Goal: Navigation & Orientation: Find specific page/section

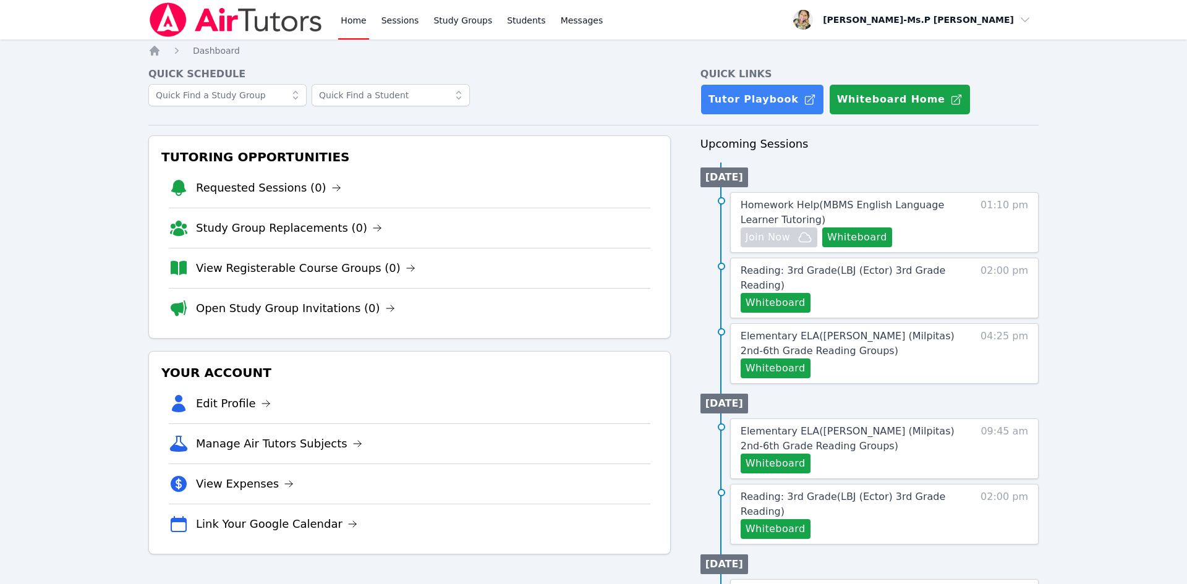
click at [397, 22] on link "Sessions" at bounding box center [400, 20] width 43 height 40
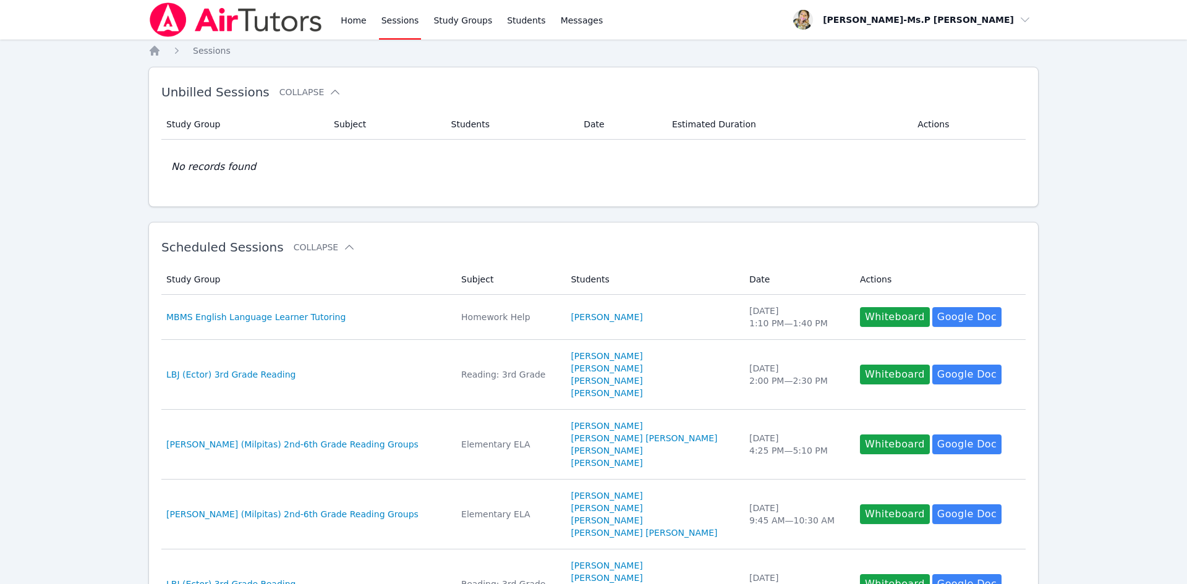
click at [349, 26] on link "Home" at bounding box center [353, 20] width 30 height 40
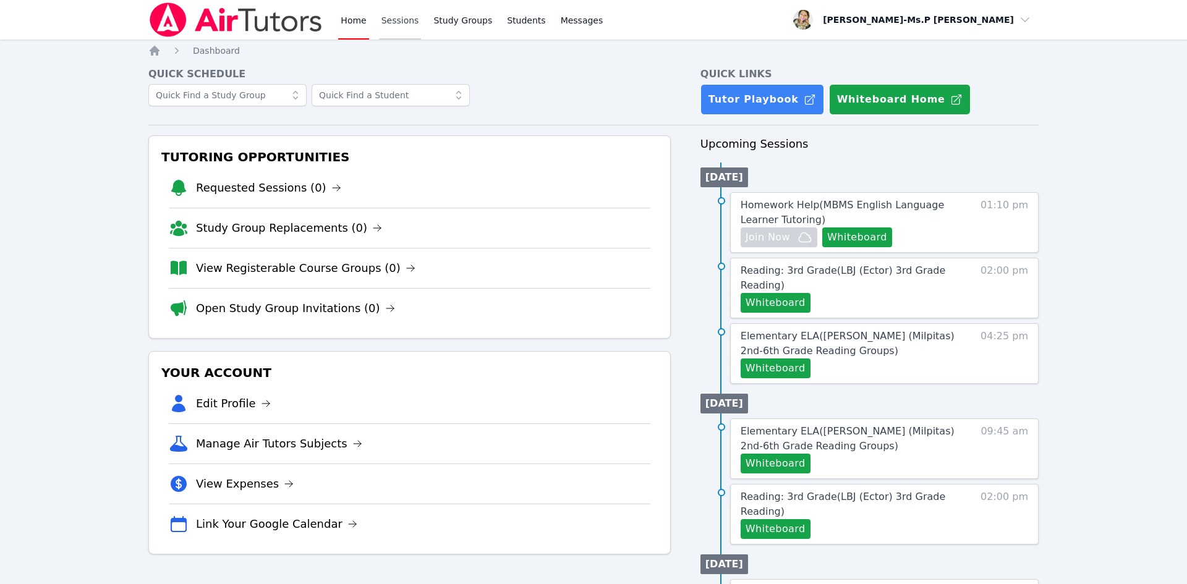
click at [407, 28] on link "Sessions" at bounding box center [400, 20] width 43 height 40
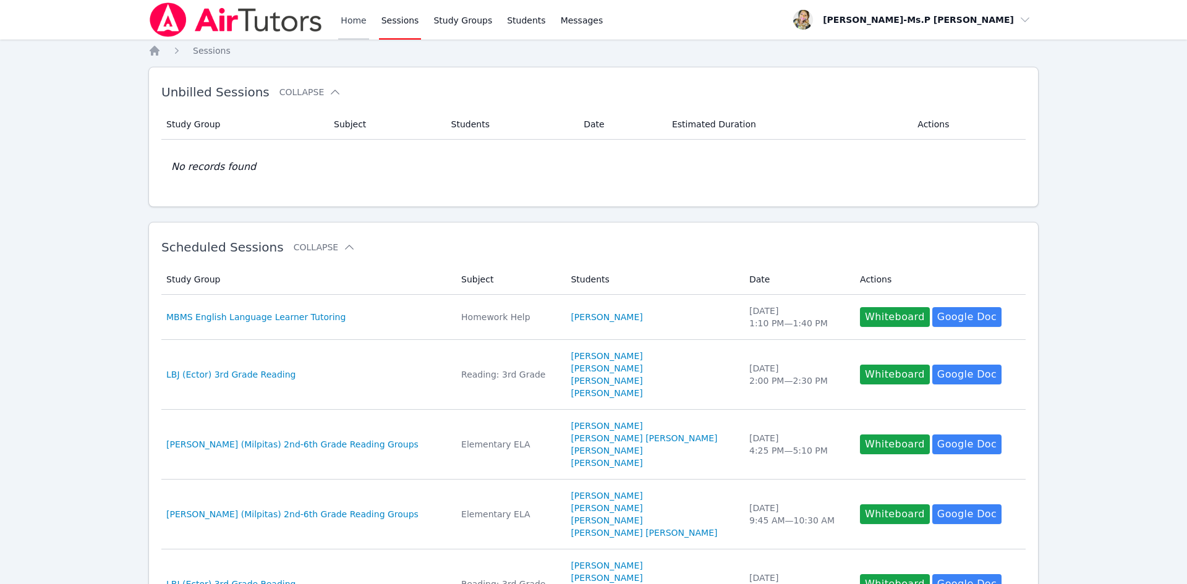
click at [357, 23] on link "Home" at bounding box center [353, 20] width 30 height 40
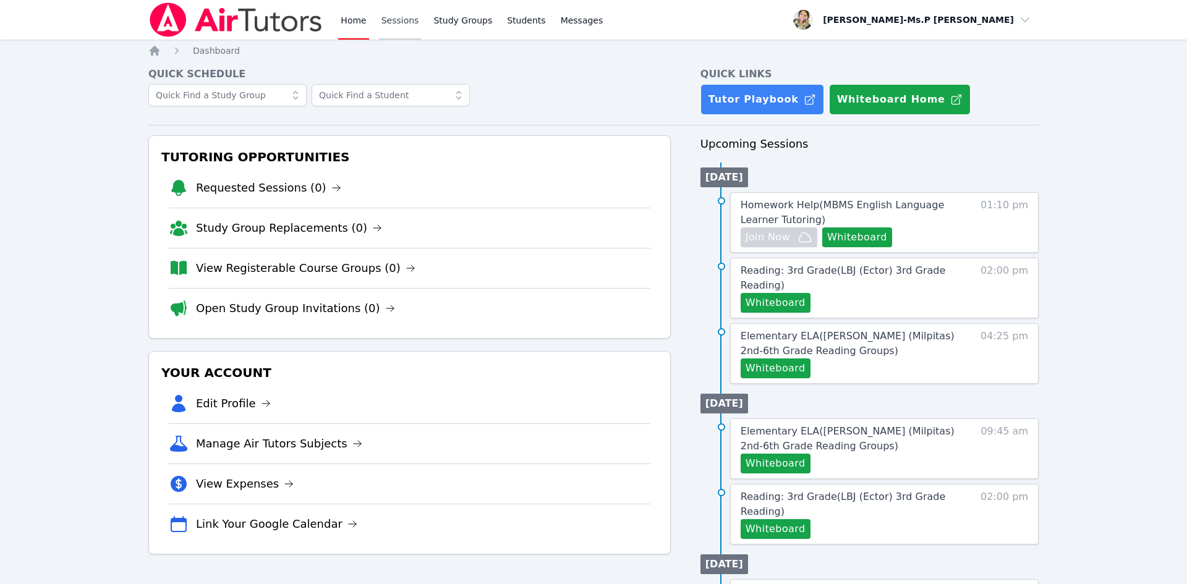
click at [406, 25] on link "Sessions" at bounding box center [400, 20] width 43 height 40
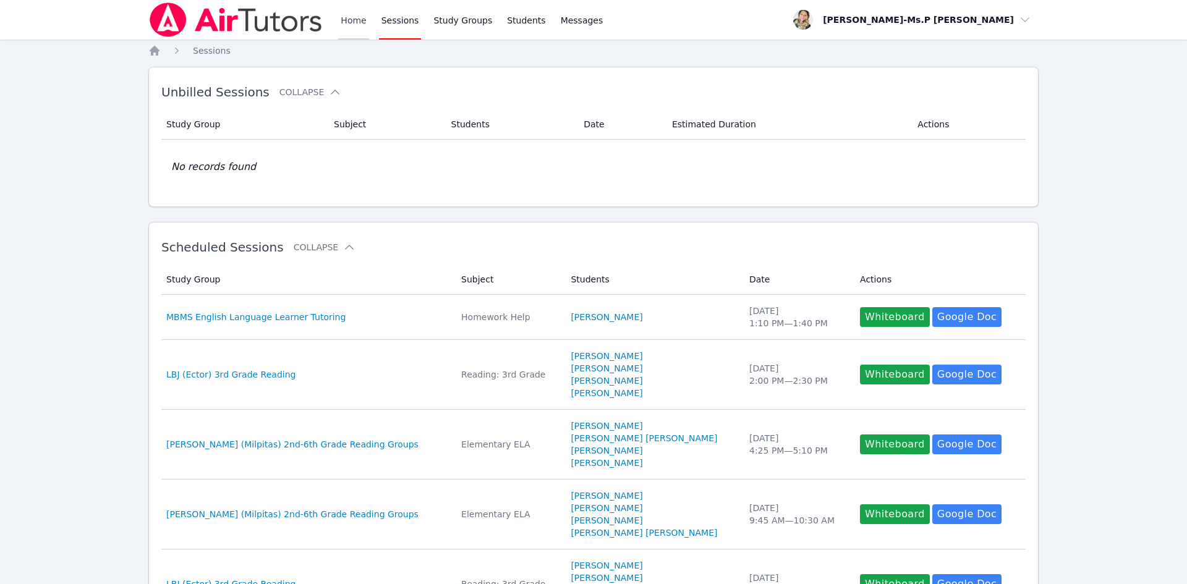
click at [356, 26] on link "Home" at bounding box center [353, 20] width 30 height 40
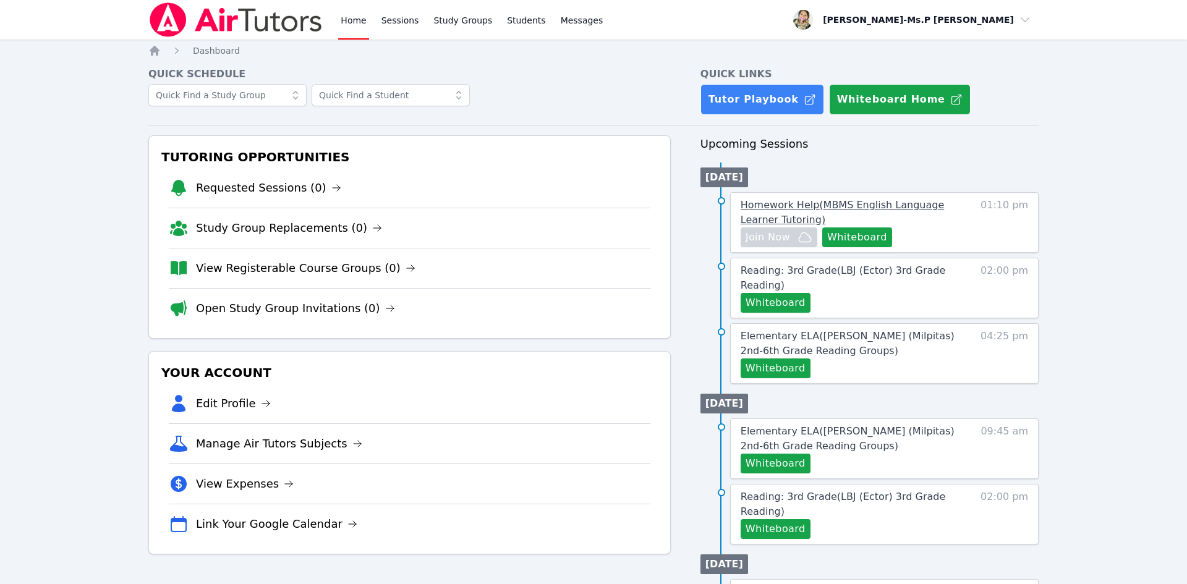
click at [951, 216] on link "Homework Help ( MBMS English Language Learner Tutoring )" at bounding box center [849, 213] width 216 height 30
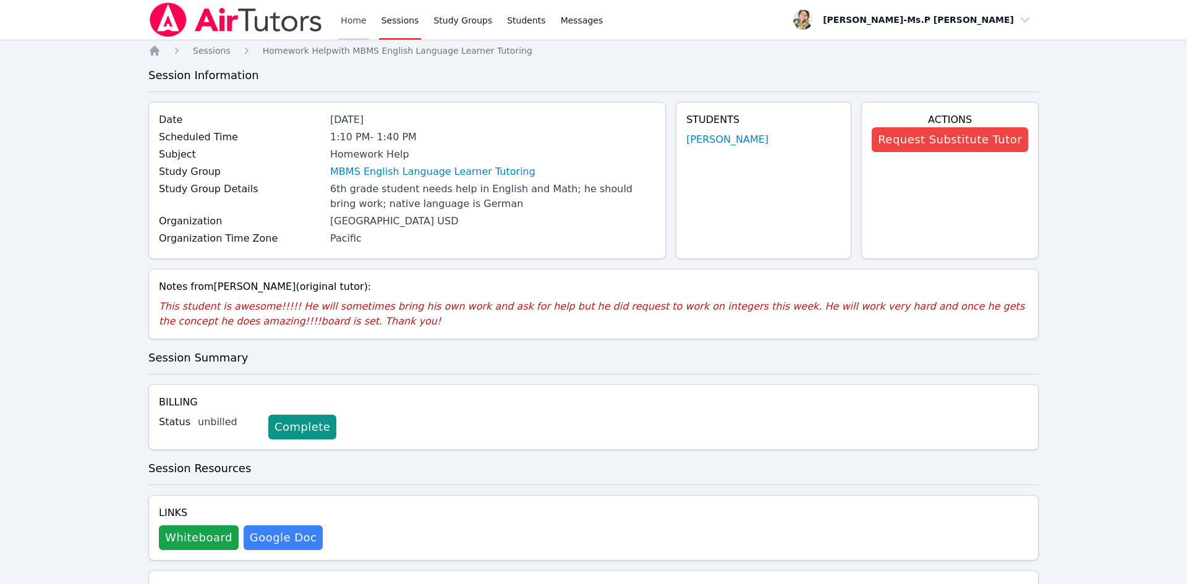
click at [348, 21] on link "Home" at bounding box center [353, 20] width 30 height 40
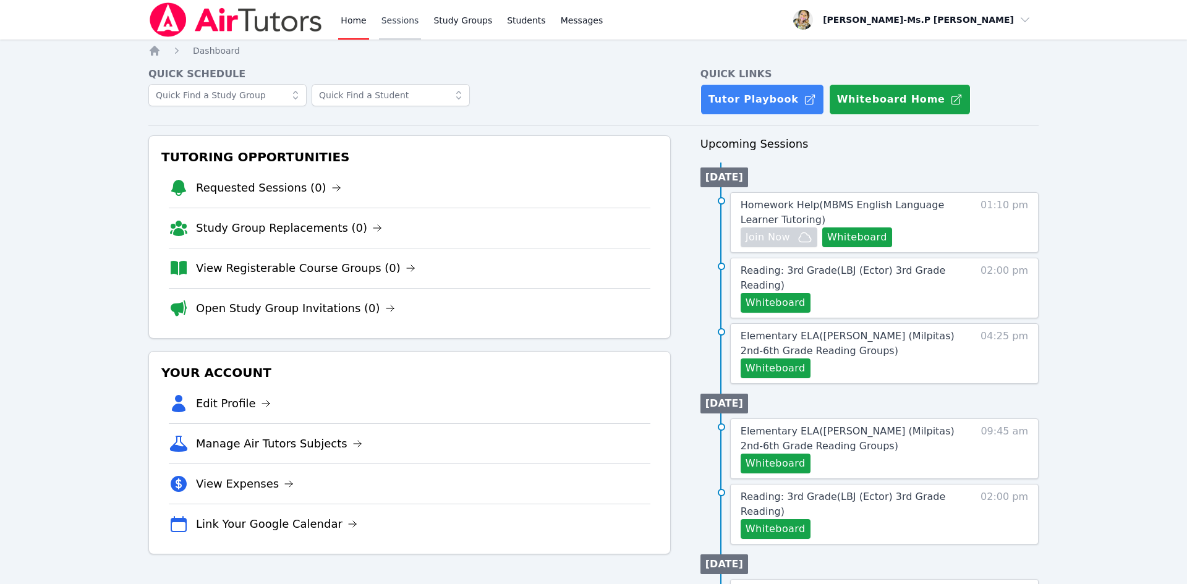
click at [393, 23] on link "Sessions" at bounding box center [400, 20] width 43 height 40
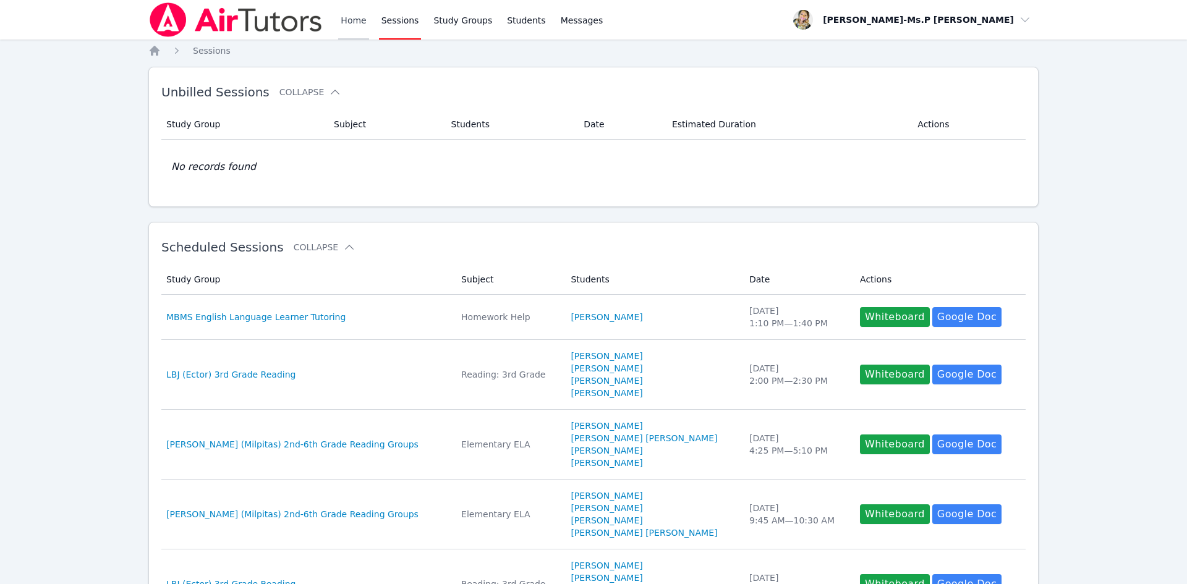
click at [351, 19] on link "Home" at bounding box center [353, 20] width 30 height 40
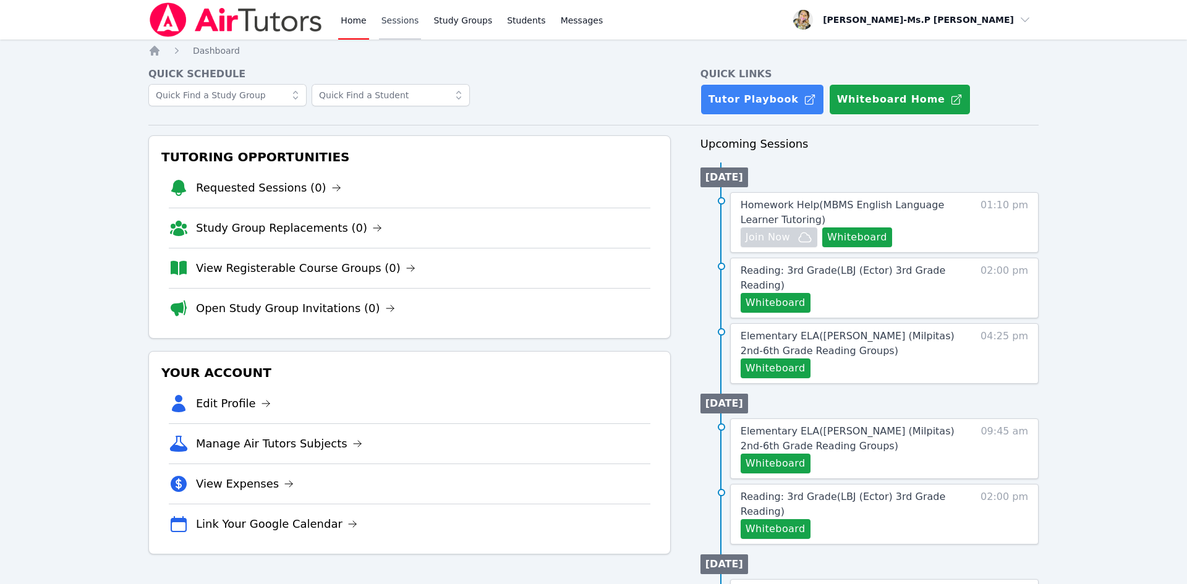
drag, startPoint x: 417, startPoint y: 4, endPoint x: 416, endPoint y: 13, distance: 8.7
click at [417, 12] on div "Home Sessions Study Groups Students Messages" at bounding box center [471, 20] width 267 height 40
click at [401, 19] on link "Sessions" at bounding box center [400, 20] width 43 height 40
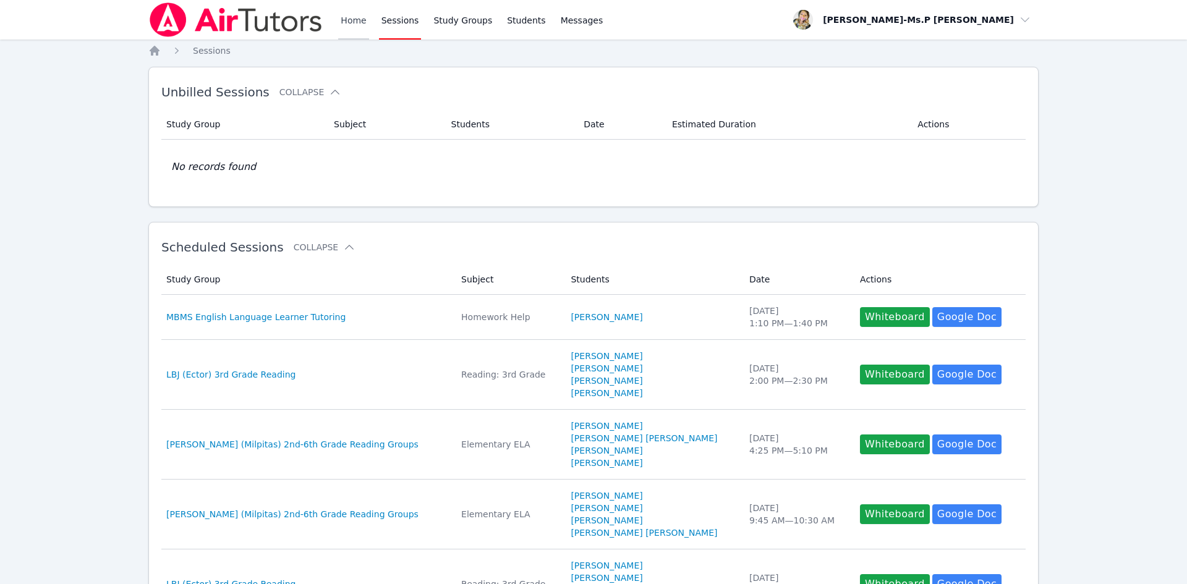
click at [354, 31] on link "Home" at bounding box center [353, 20] width 30 height 40
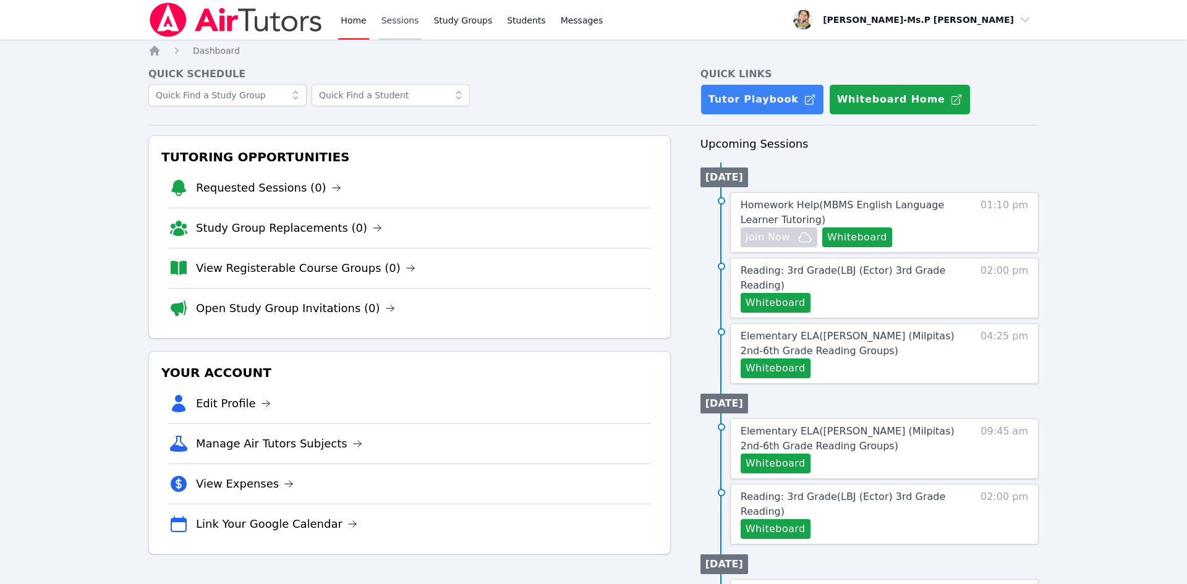
click at [406, 20] on link "Sessions" at bounding box center [400, 20] width 43 height 40
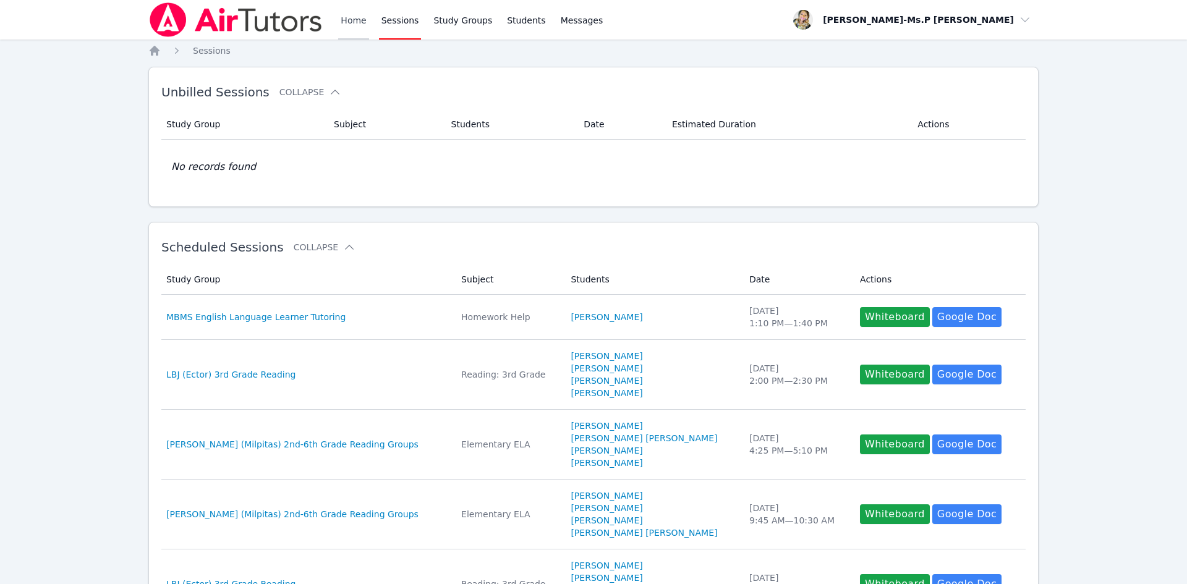
click at [350, 17] on link "Home" at bounding box center [353, 20] width 30 height 40
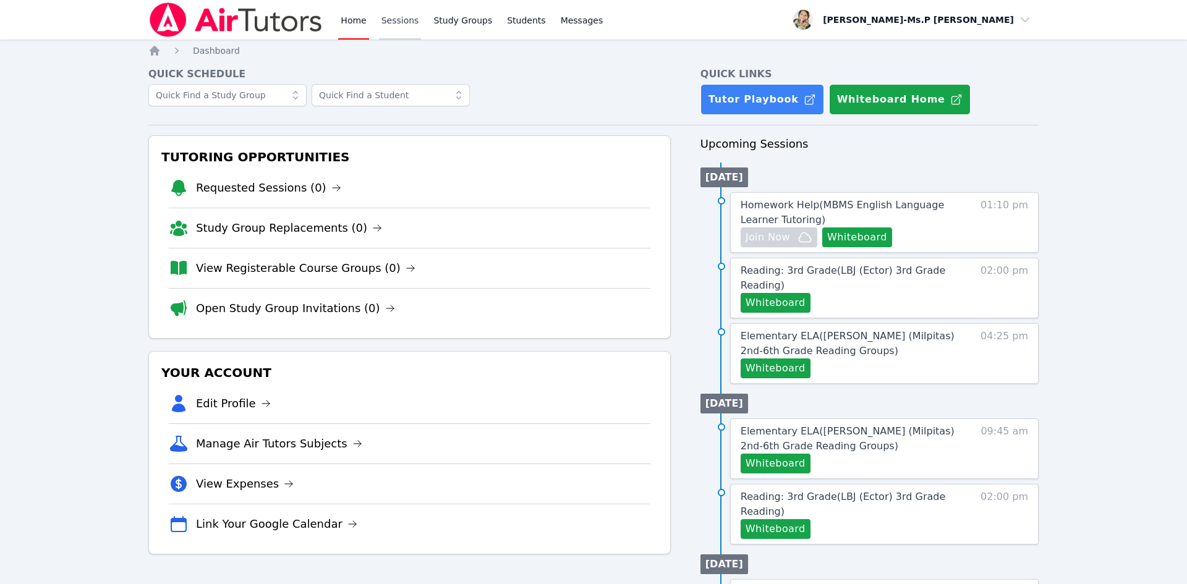
click at [399, 11] on link "Sessions" at bounding box center [400, 20] width 43 height 40
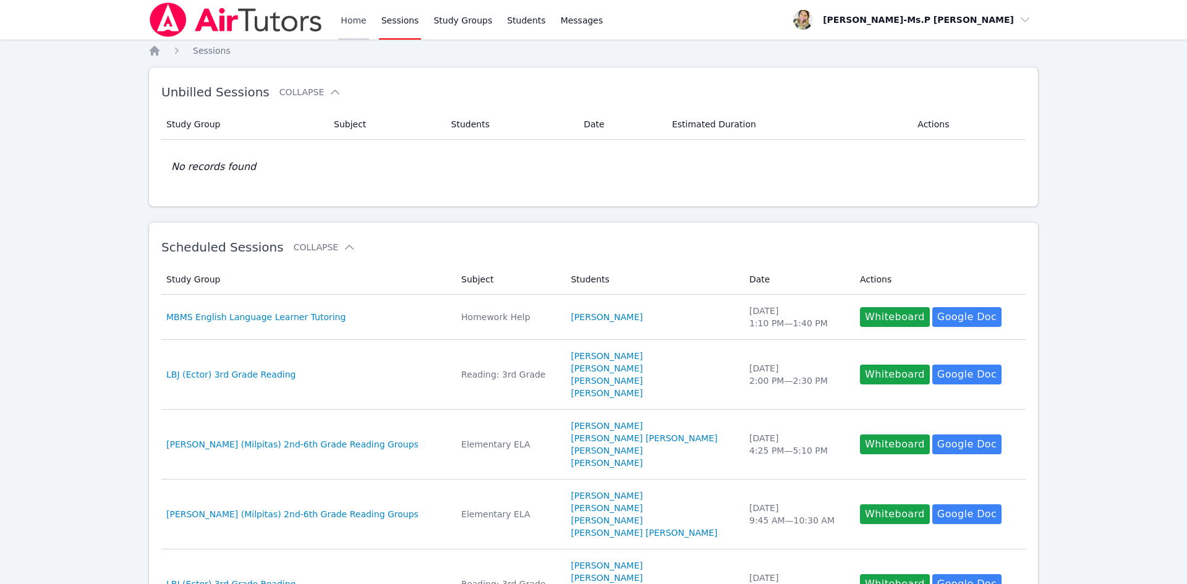
click at [350, 13] on link "Home" at bounding box center [353, 20] width 30 height 40
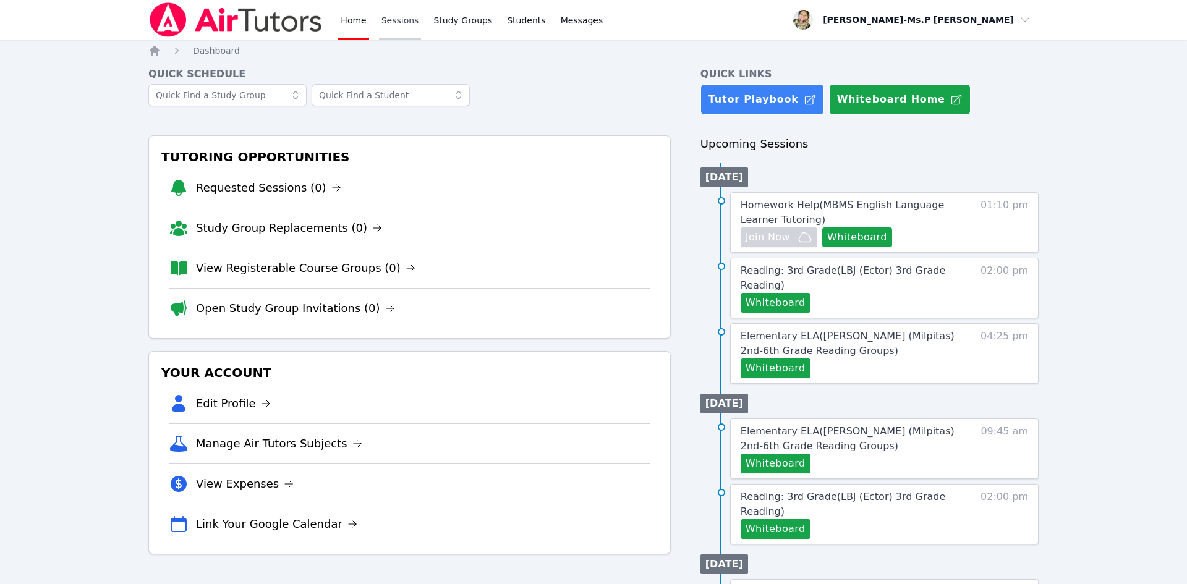
click at [399, 20] on link "Sessions" at bounding box center [400, 20] width 43 height 40
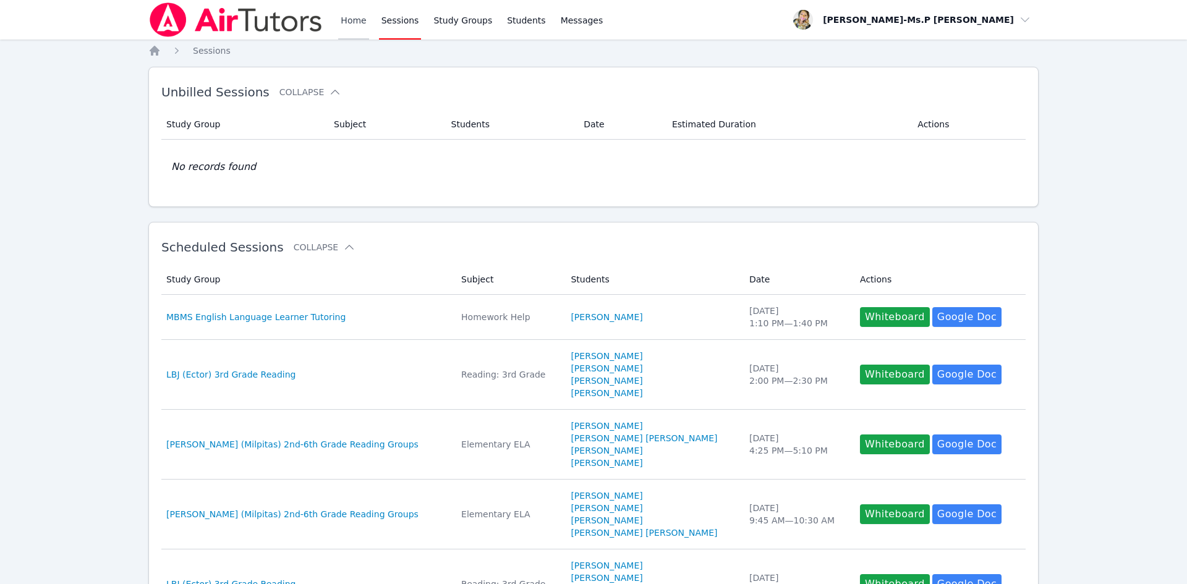
click at [343, 23] on link "Home" at bounding box center [353, 20] width 30 height 40
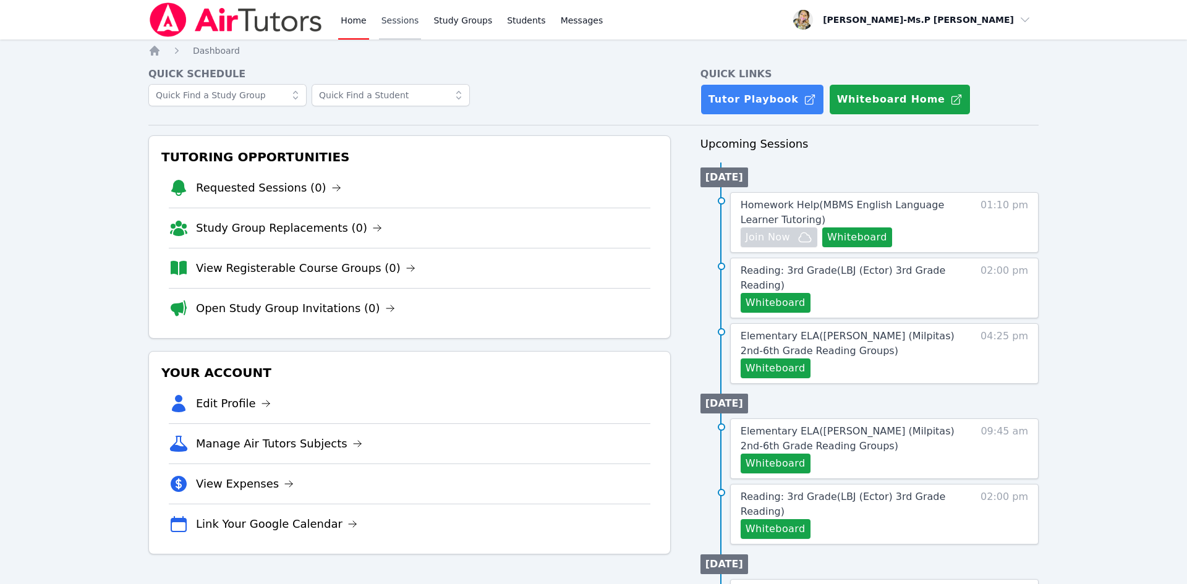
click at [382, 21] on link "Sessions" at bounding box center [400, 20] width 43 height 40
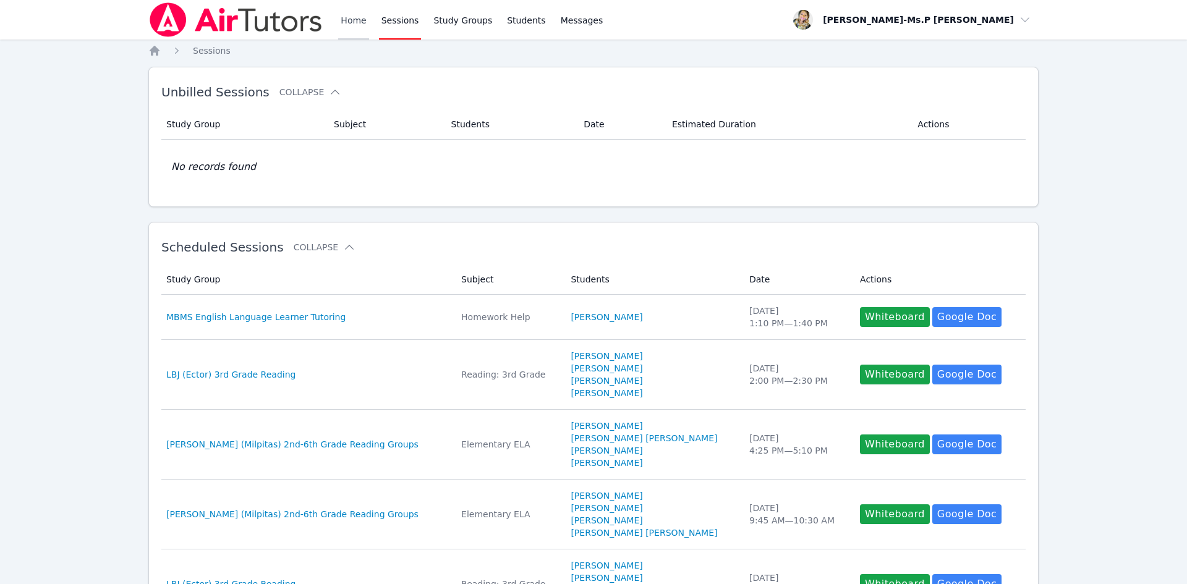
click at [355, 19] on link "Home" at bounding box center [353, 20] width 30 height 40
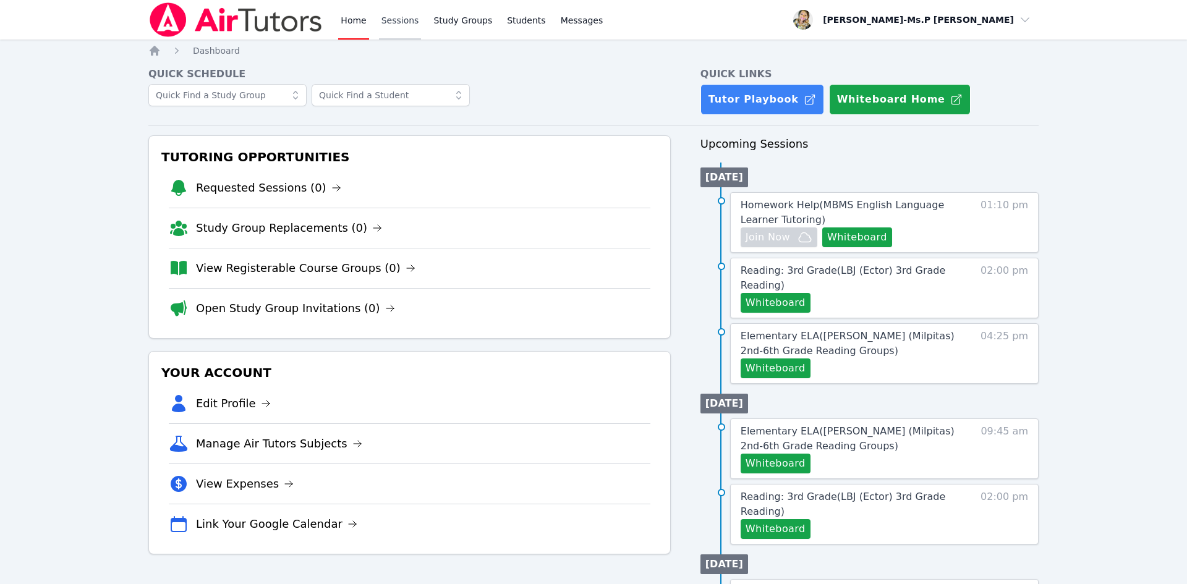
click at [385, 18] on link "Sessions" at bounding box center [400, 20] width 43 height 40
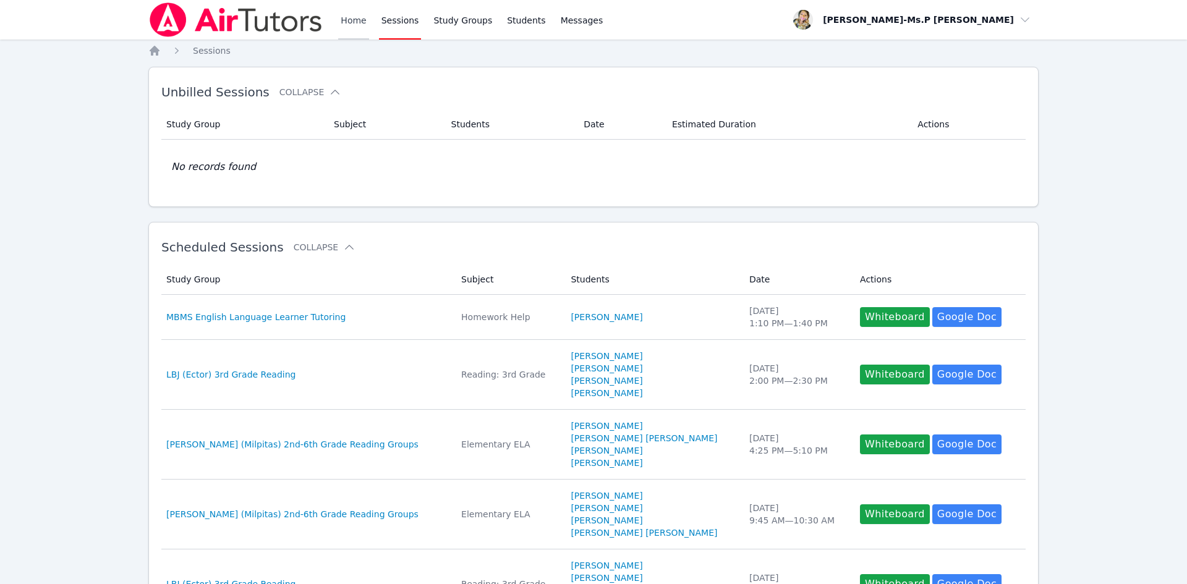
click at [364, 14] on link "Home" at bounding box center [353, 20] width 30 height 40
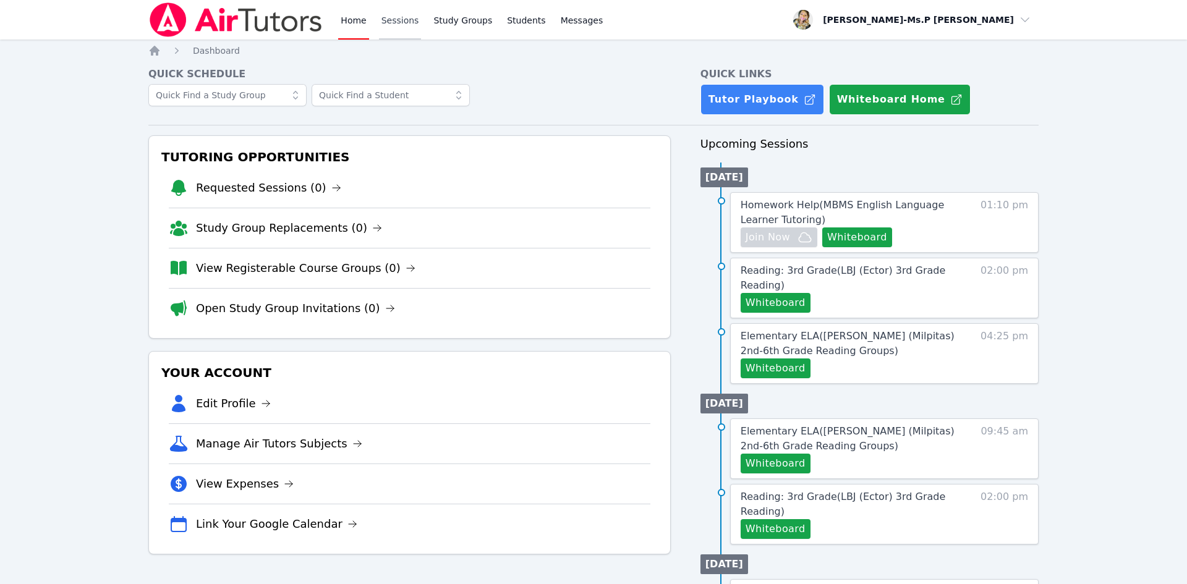
click at [385, 15] on link "Sessions" at bounding box center [400, 20] width 43 height 40
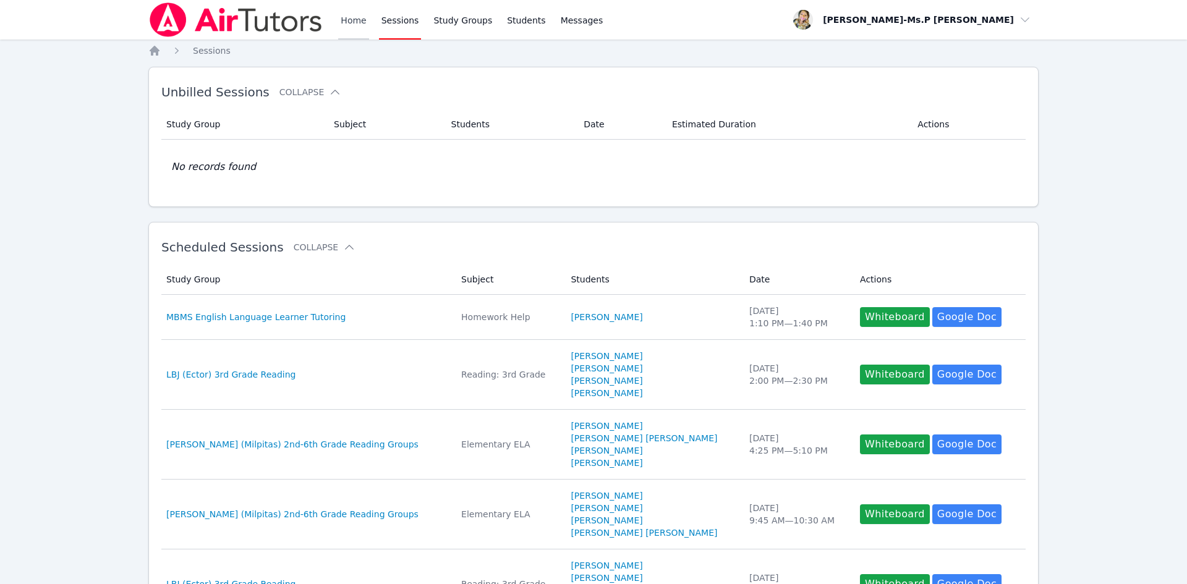
click at [348, 23] on link "Home" at bounding box center [353, 20] width 30 height 40
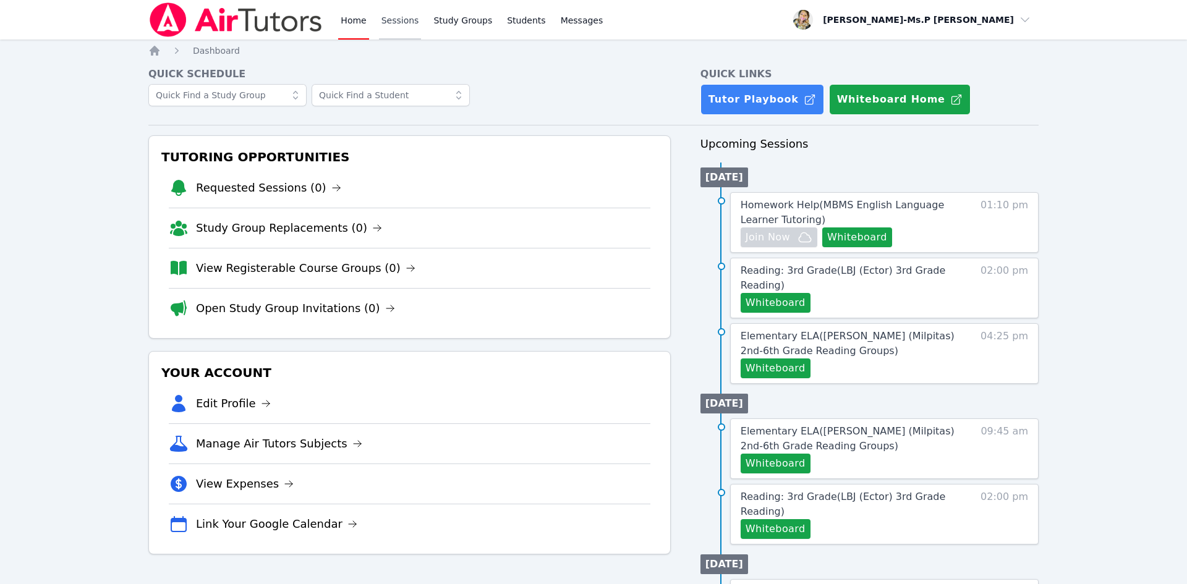
click at [393, 17] on link "Sessions" at bounding box center [400, 20] width 43 height 40
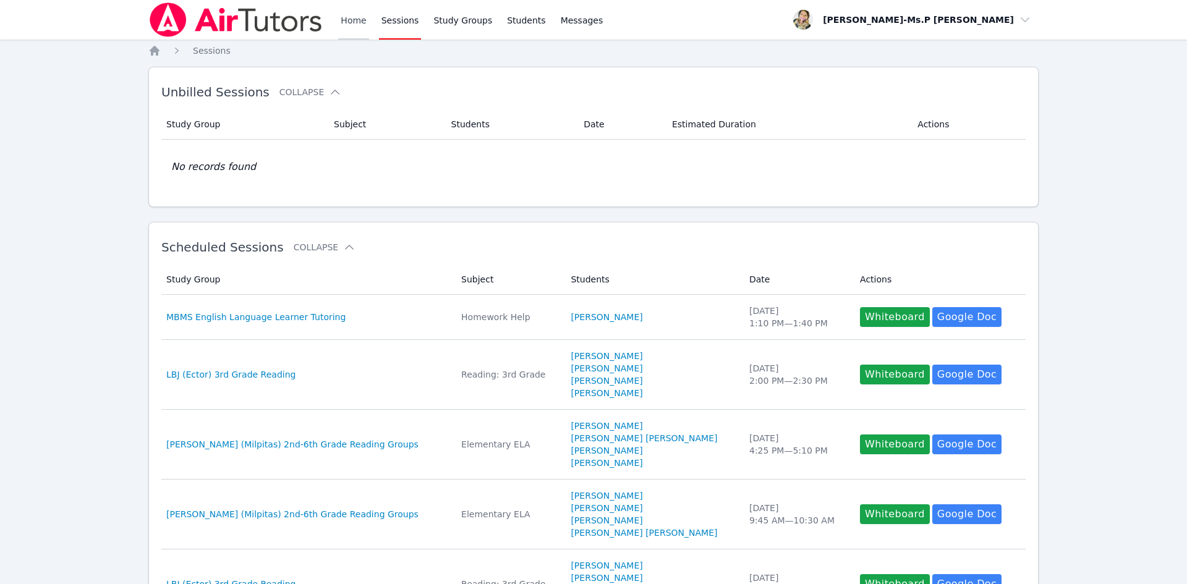
click at [346, 15] on link "Home" at bounding box center [353, 20] width 30 height 40
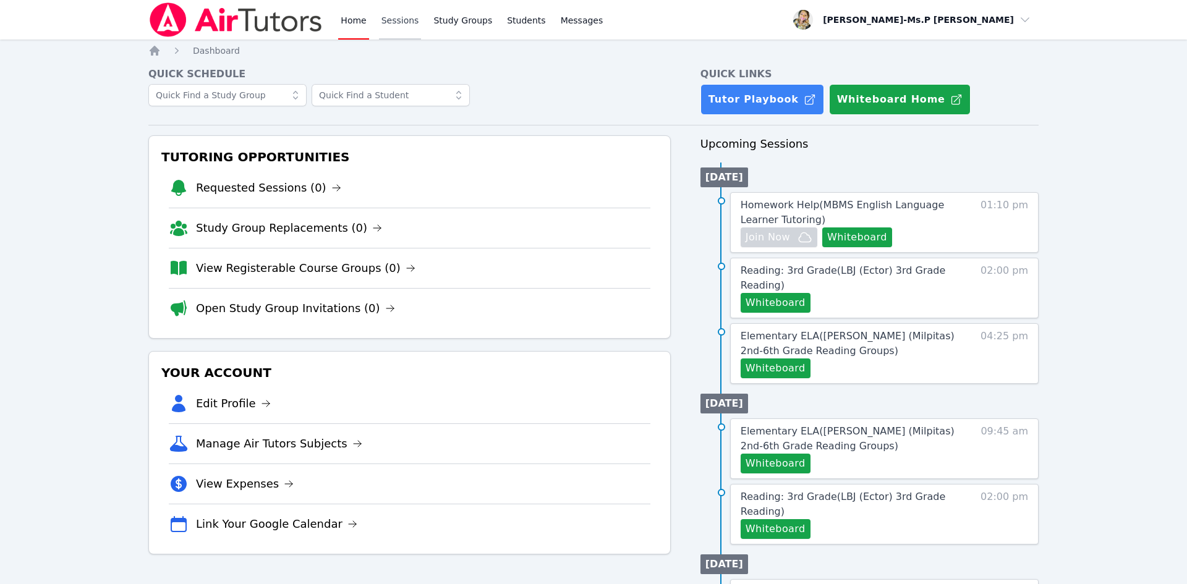
click at [411, 21] on link "Sessions" at bounding box center [400, 20] width 43 height 40
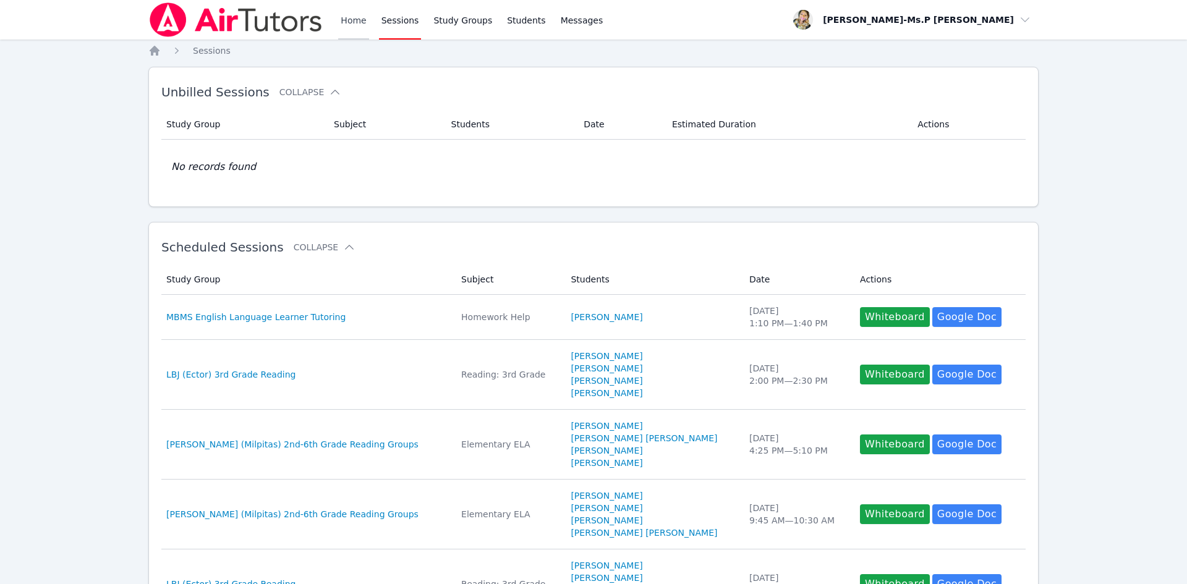
click at [343, 13] on link "Home" at bounding box center [353, 20] width 30 height 40
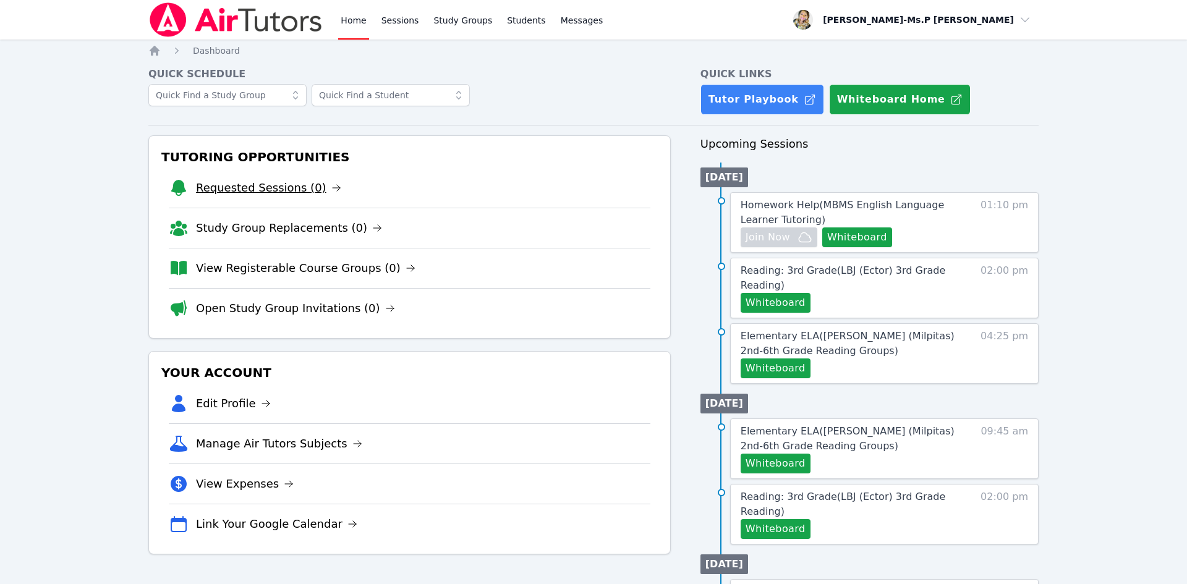
click at [296, 183] on link "Requested Sessions (0)" at bounding box center [268, 187] width 145 height 17
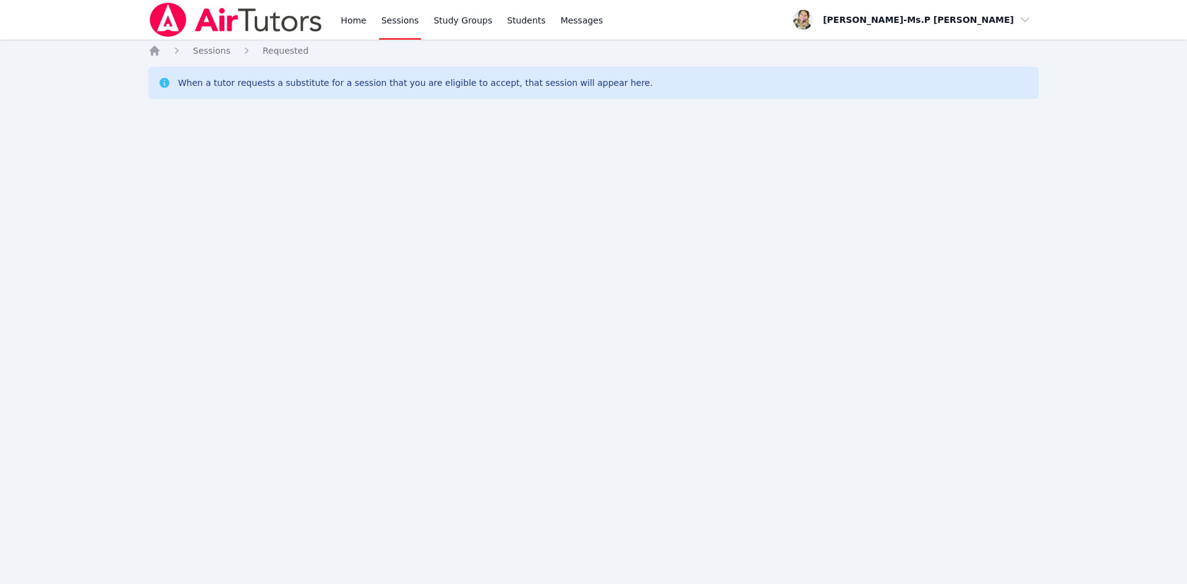
click at [331, 17] on div "Home Sessions Study Groups Students Messages" at bounding box center [376, 20] width 457 height 40
click at [337, 19] on div "Home Sessions Study Groups Students Messages" at bounding box center [376, 20] width 457 height 40
click at [343, 22] on link "Home" at bounding box center [353, 20] width 30 height 40
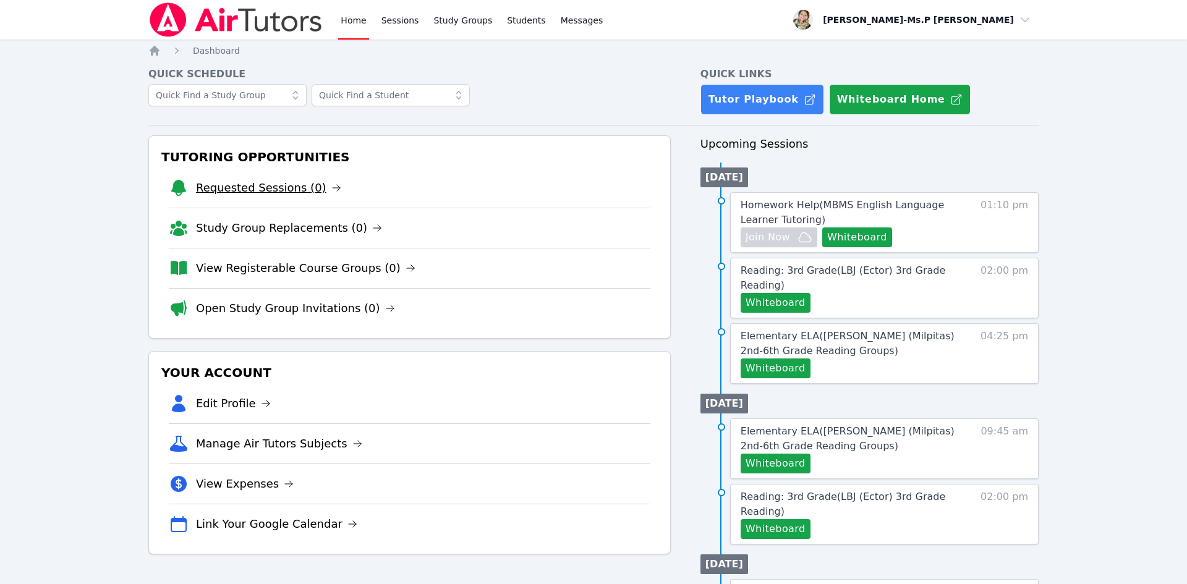
click at [292, 181] on link "Requested Sessions (0)" at bounding box center [268, 187] width 145 height 17
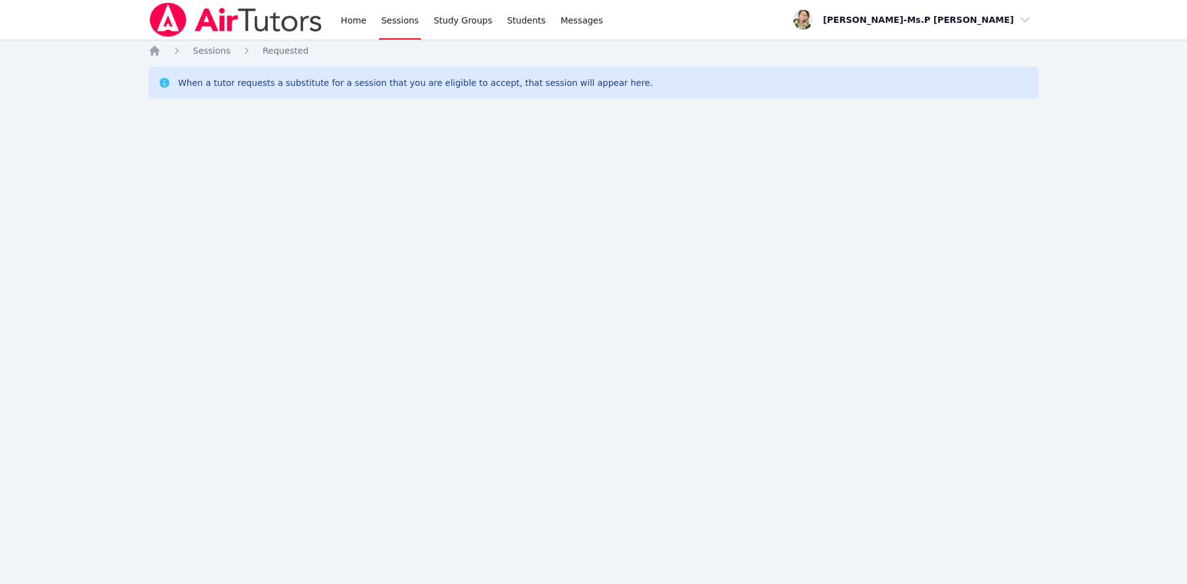
click at [367, 23] on div "Home Sessions Study Groups Students Messages" at bounding box center [471, 20] width 267 height 40
click at [349, 18] on link "Home" at bounding box center [353, 20] width 30 height 40
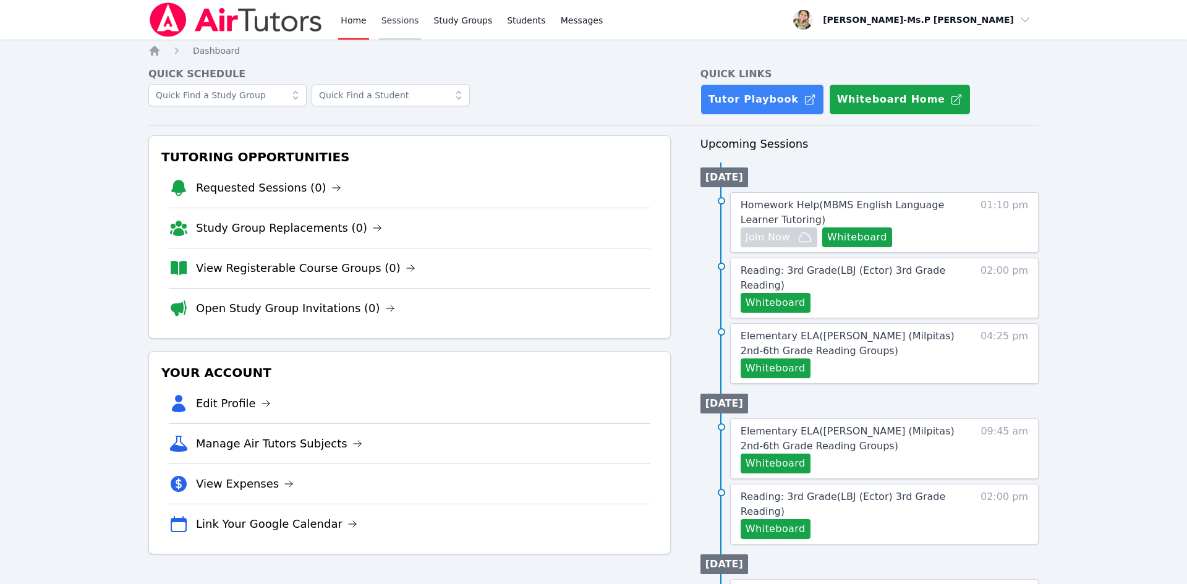
click at [379, 28] on link "Sessions" at bounding box center [400, 20] width 43 height 40
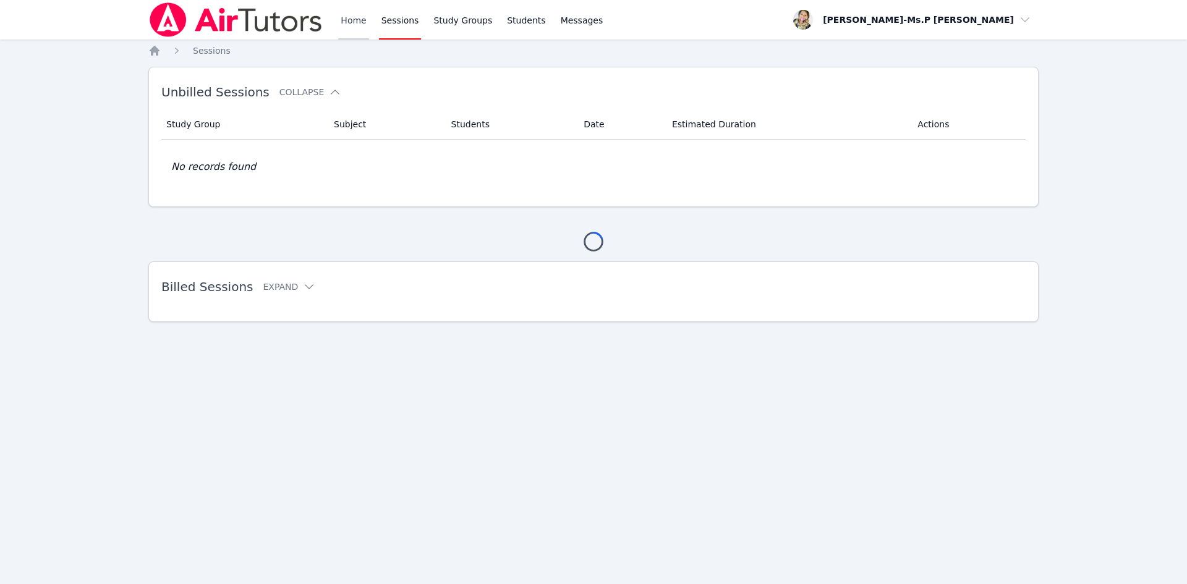
click at [353, 22] on link "Home" at bounding box center [353, 20] width 30 height 40
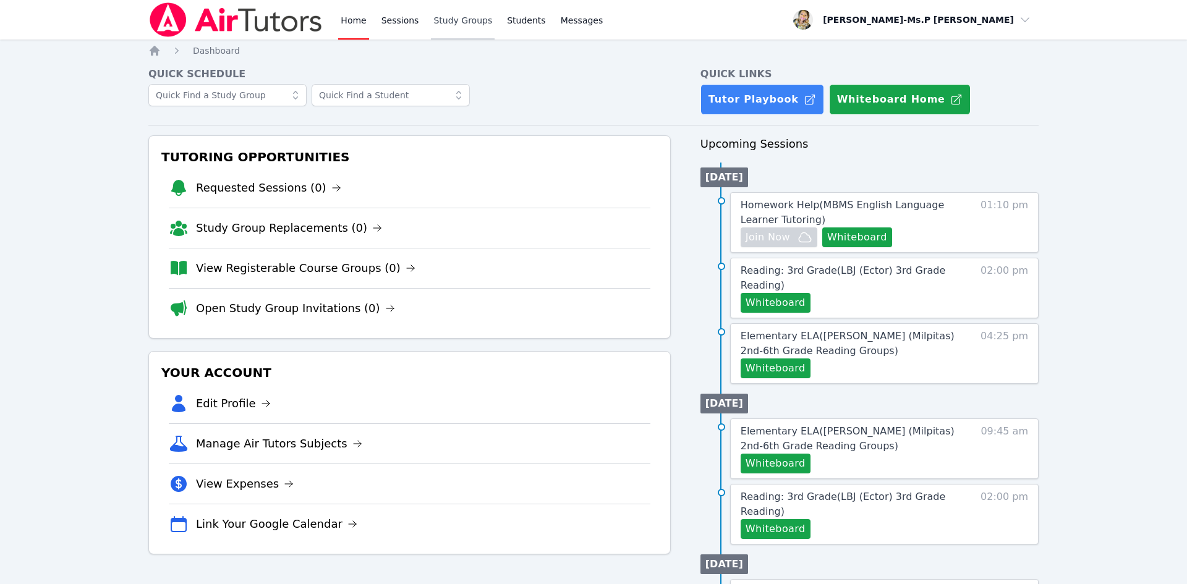
click at [445, 12] on link "Study Groups" at bounding box center [463, 20] width 64 height 40
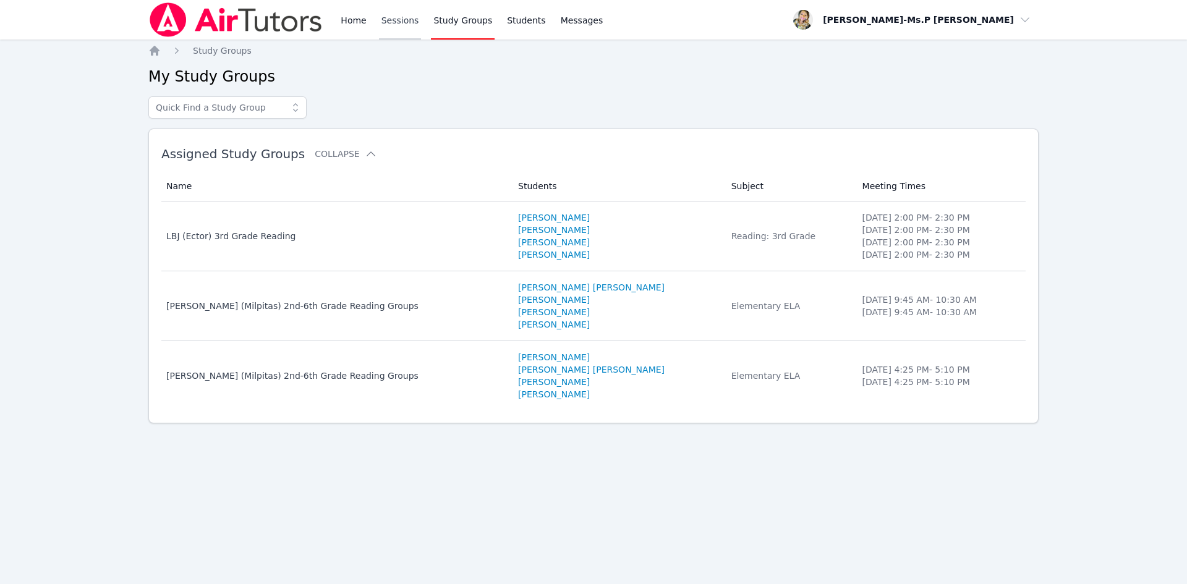
click at [391, 21] on link "Sessions" at bounding box center [400, 20] width 43 height 40
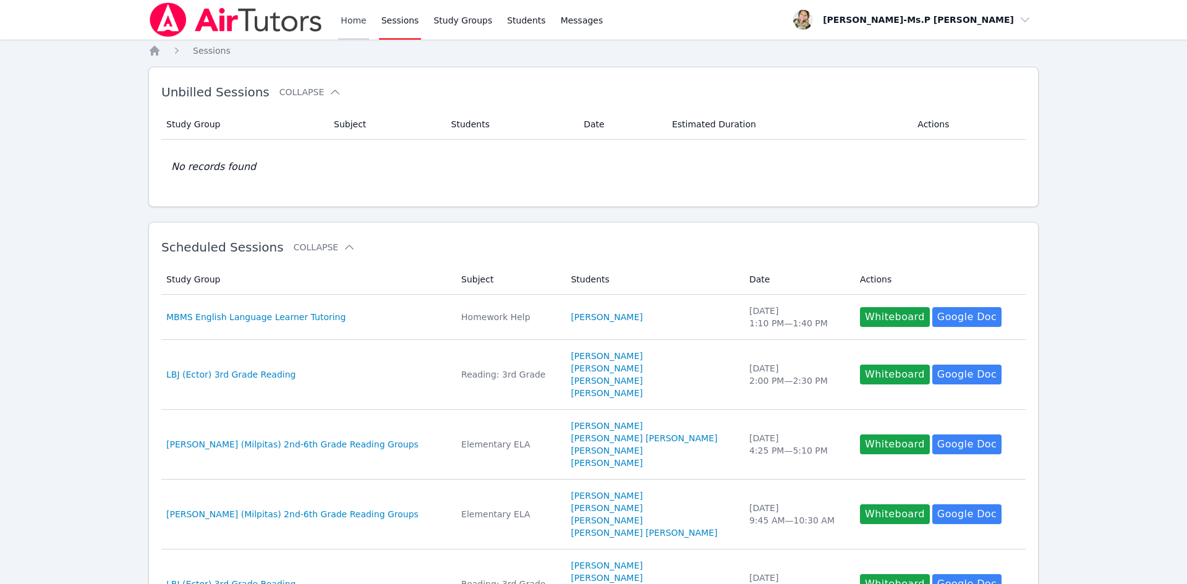
click at [352, 23] on link "Home" at bounding box center [353, 20] width 30 height 40
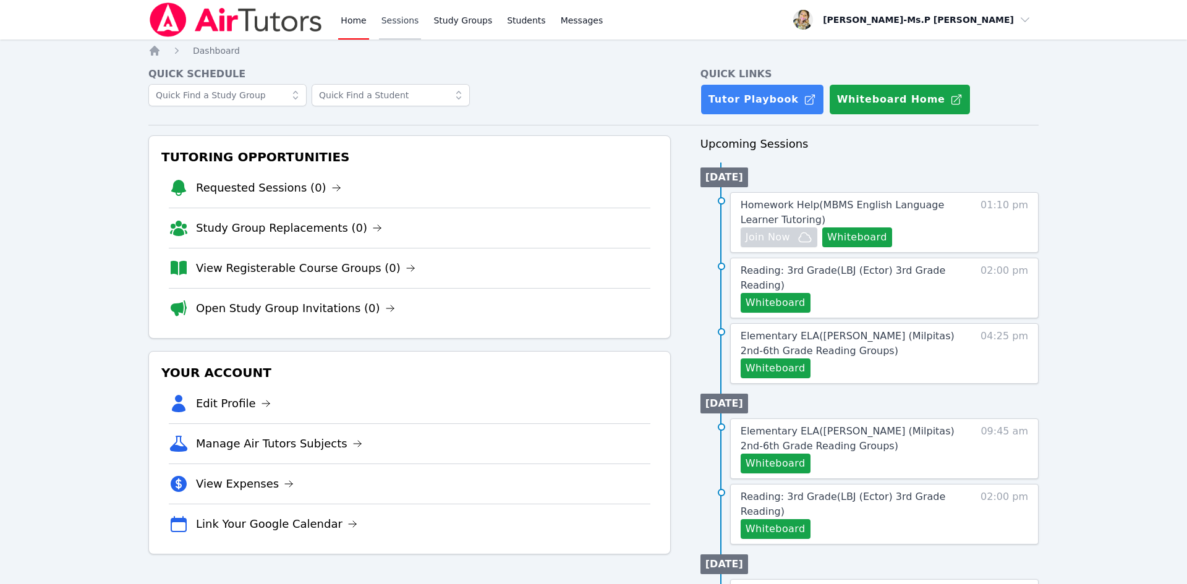
click at [392, 22] on link "Sessions" at bounding box center [400, 20] width 43 height 40
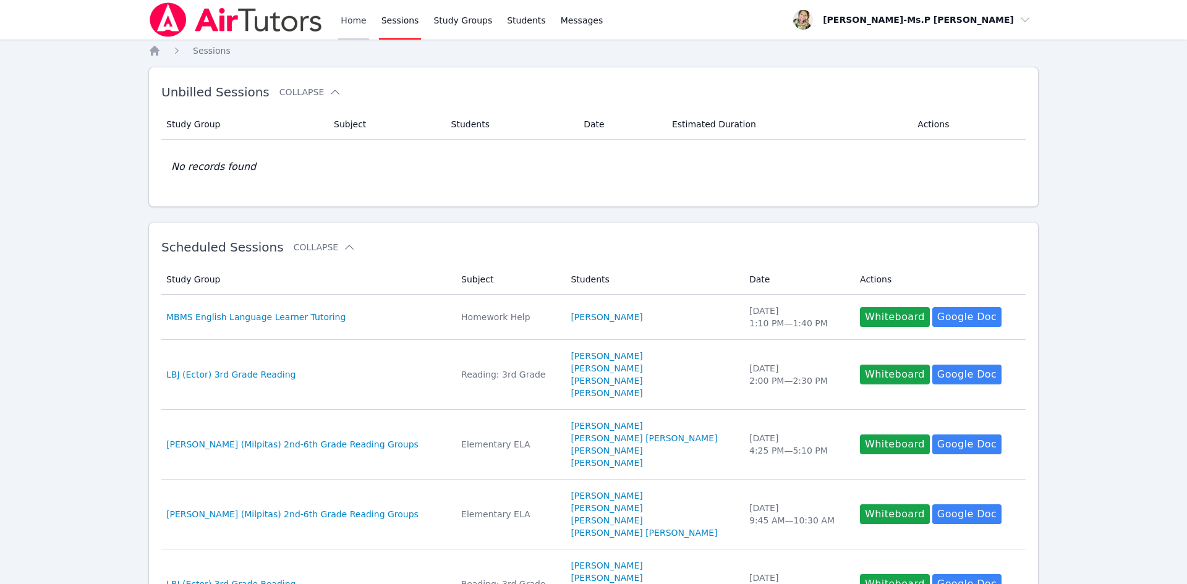
click at [344, 22] on link "Home" at bounding box center [353, 20] width 30 height 40
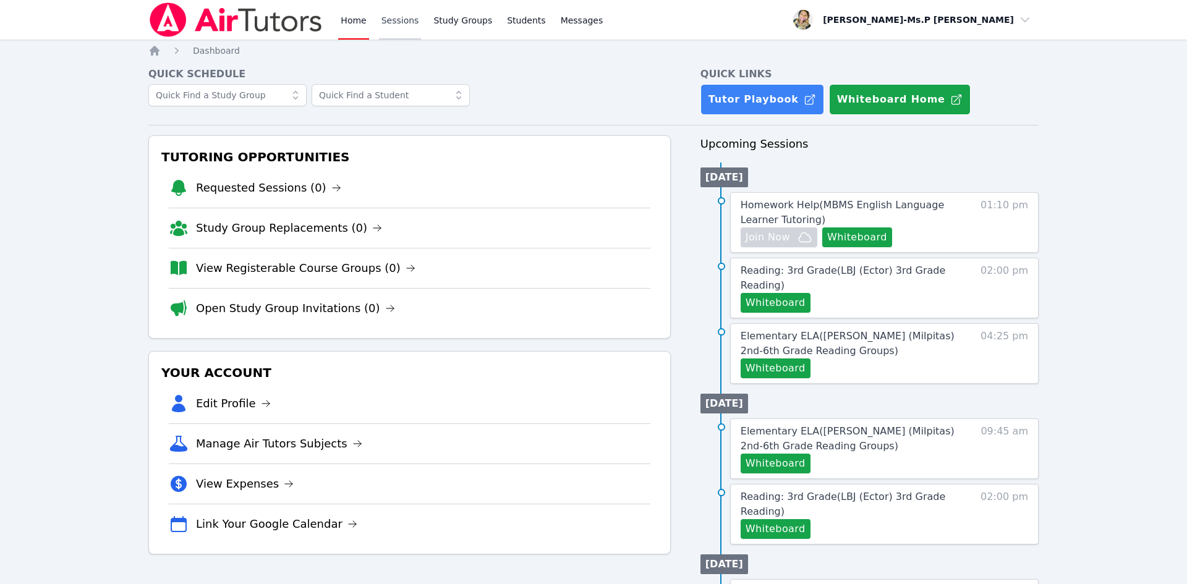
click at [406, 23] on link "Sessions" at bounding box center [400, 20] width 43 height 40
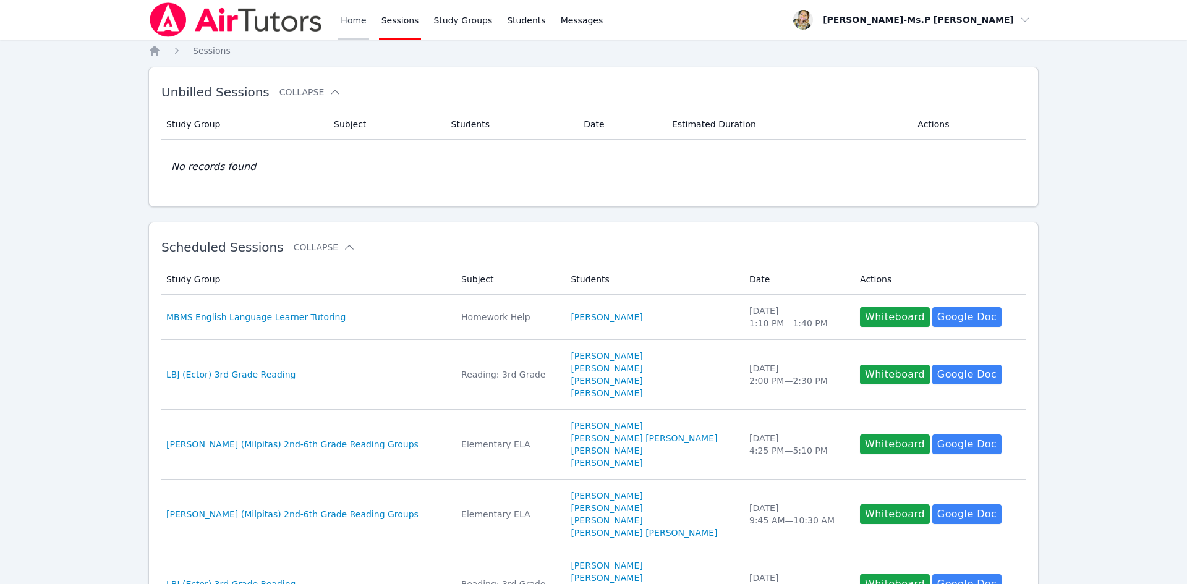
click at [357, 20] on link "Home" at bounding box center [353, 20] width 30 height 40
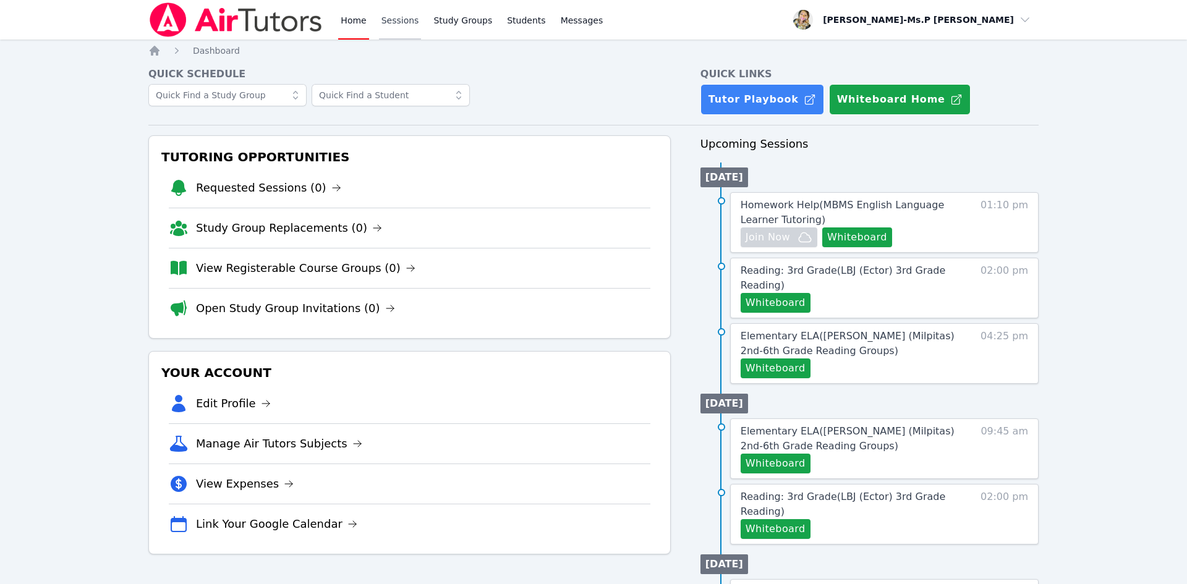
click at [402, 14] on link "Sessions" at bounding box center [400, 20] width 43 height 40
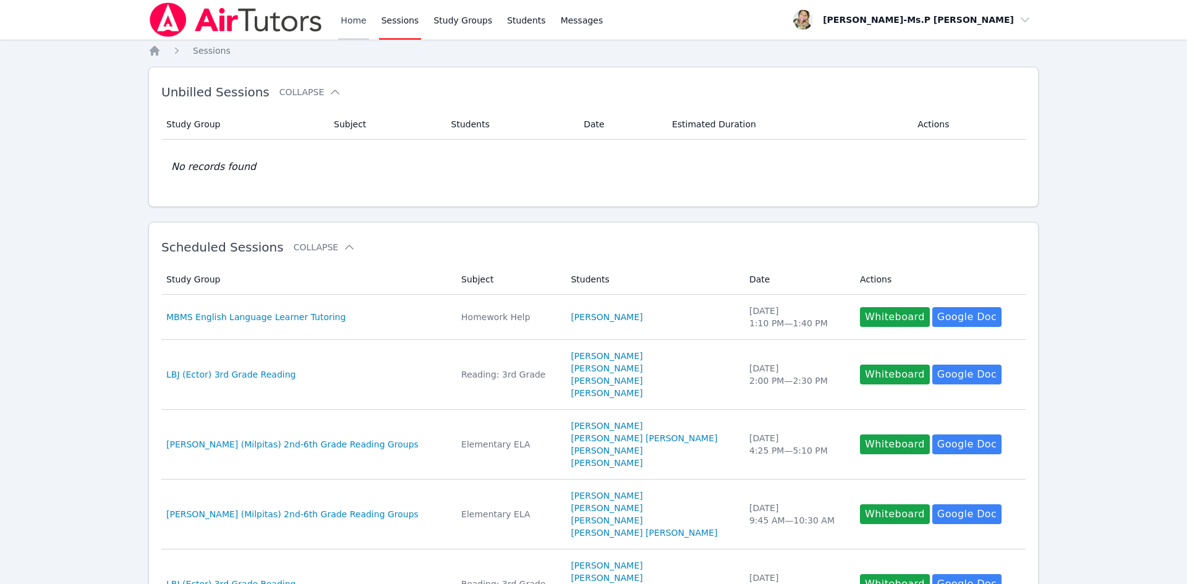
click at [351, 22] on link "Home" at bounding box center [353, 20] width 30 height 40
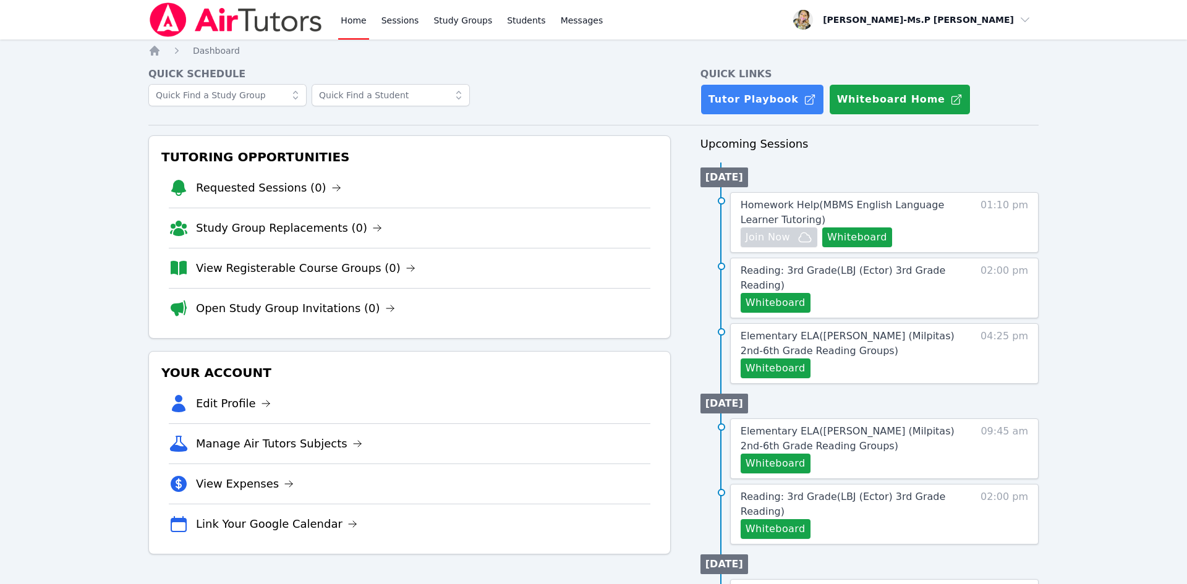
click at [284, 192] on link "Requested Sessions (0)" at bounding box center [268, 187] width 145 height 17
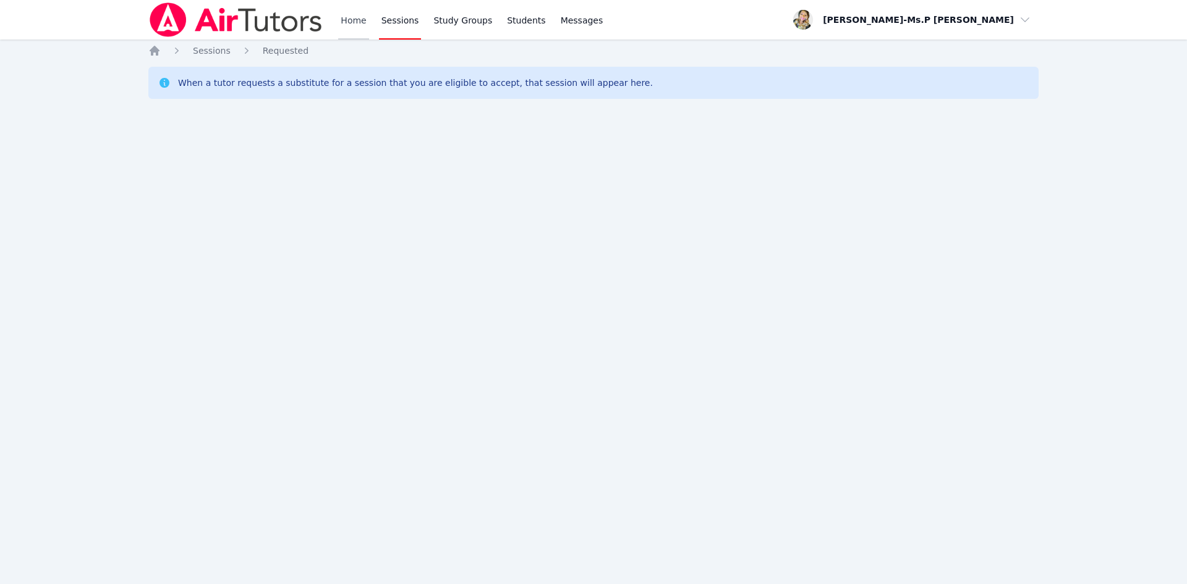
click at [354, 21] on link "Home" at bounding box center [353, 20] width 30 height 40
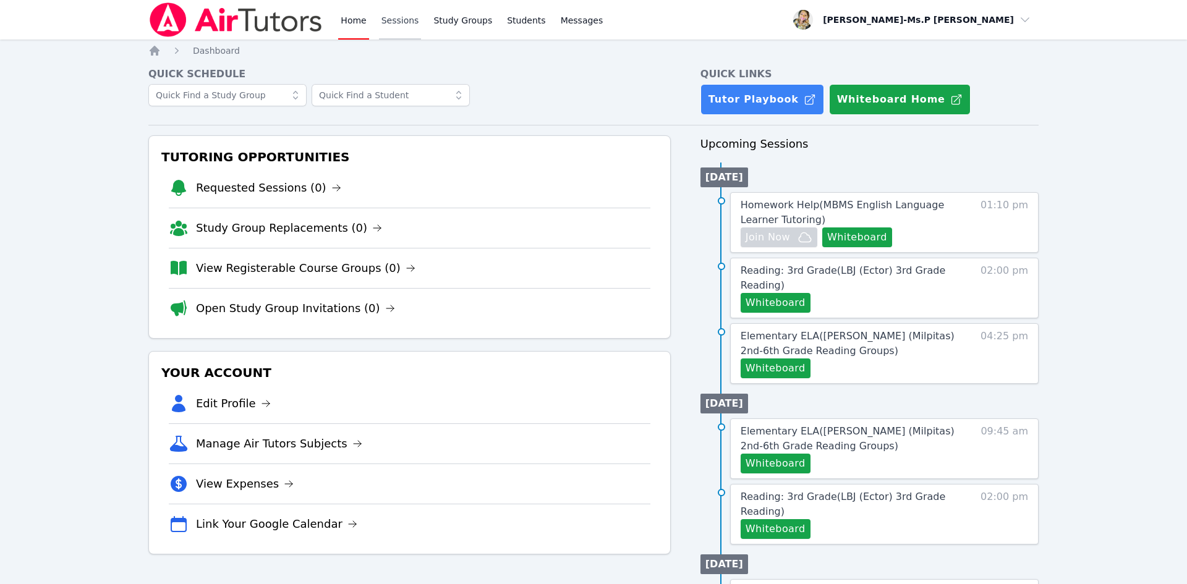
click at [406, 18] on link "Sessions" at bounding box center [400, 20] width 43 height 40
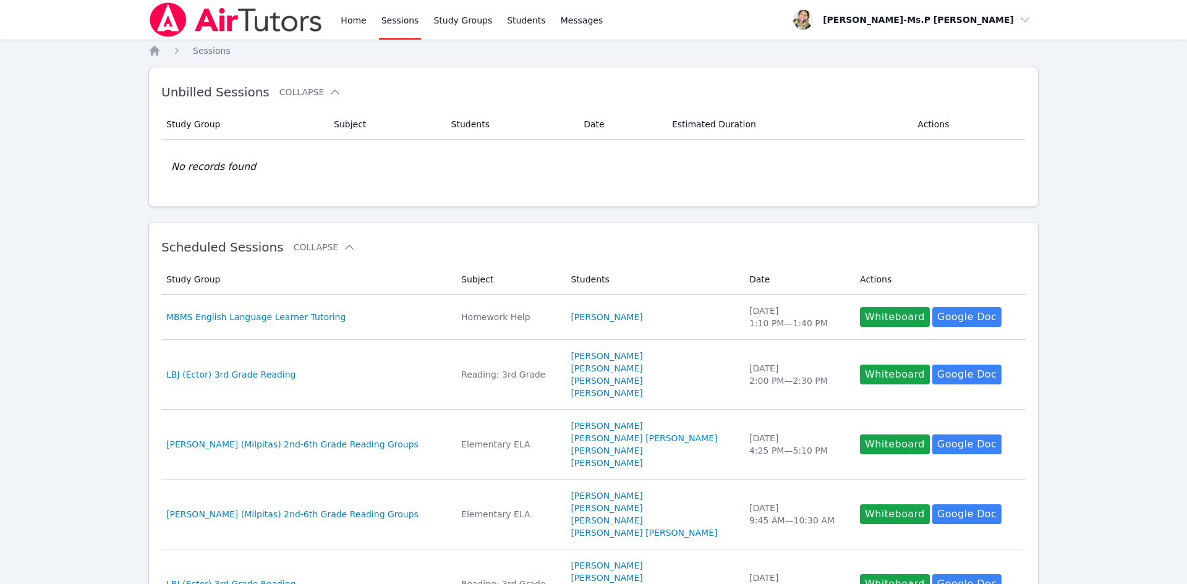
click at [337, 17] on div "Home Sessions Study Groups Students Messages" at bounding box center [376, 20] width 457 height 40
click at [342, 19] on link "Home" at bounding box center [353, 20] width 30 height 40
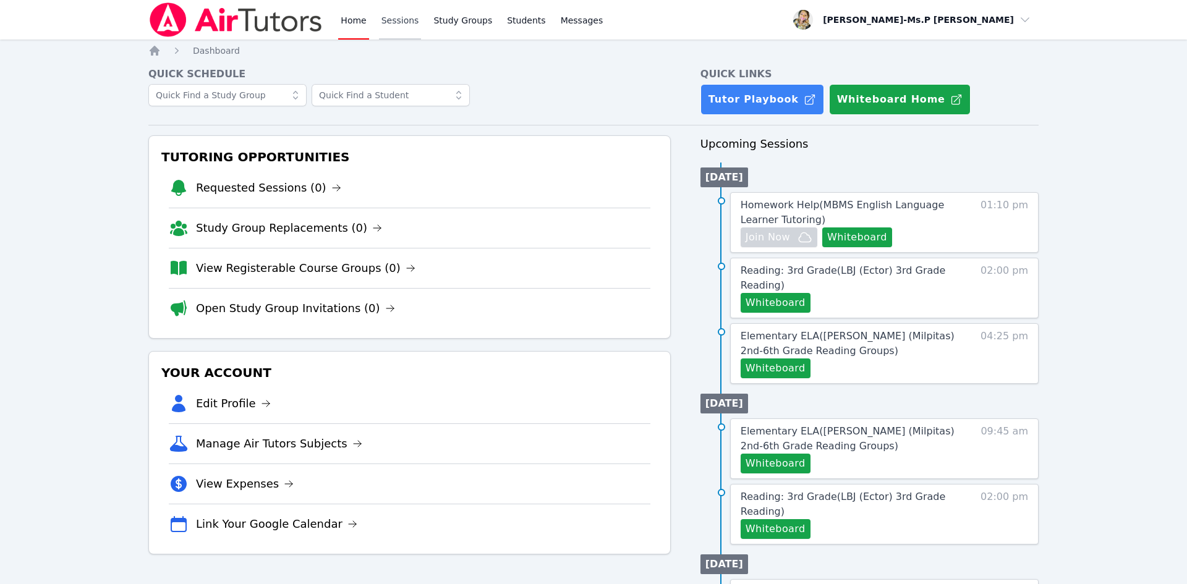
drag, startPoint x: 414, startPoint y: 21, endPoint x: 407, endPoint y: 20, distance: 7.4
click at [414, 21] on link "Sessions" at bounding box center [400, 20] width 43 height 40
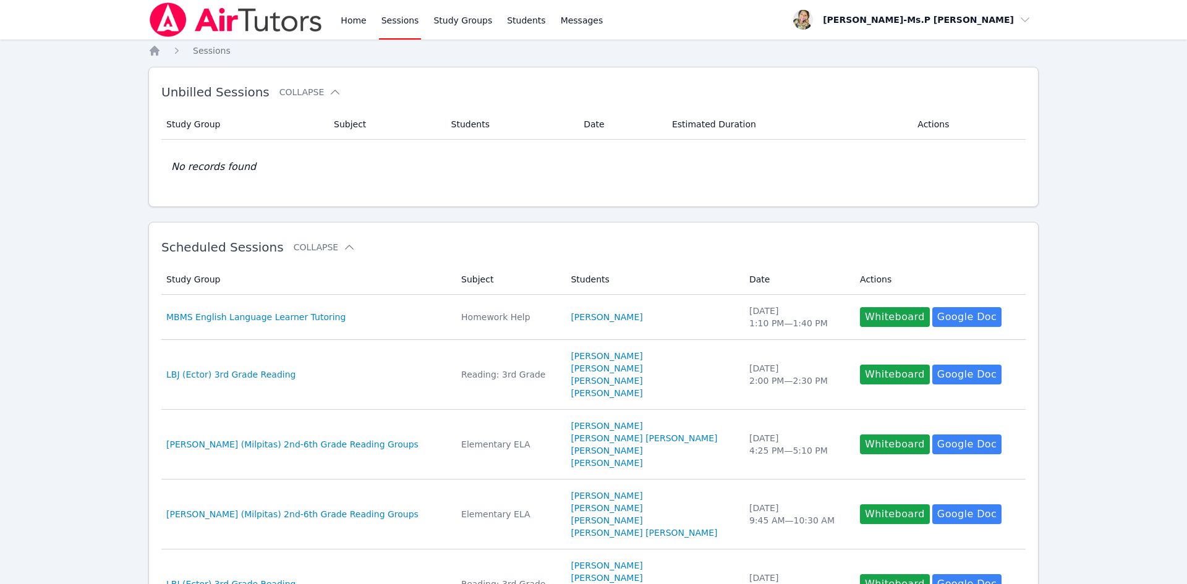
click at [406, 20] on link "Sessions" at bounding box center [400, 20] width 43 height 40
click at [338, 20] on link "Home" at bounding box center [353, 20] width 30 height 40
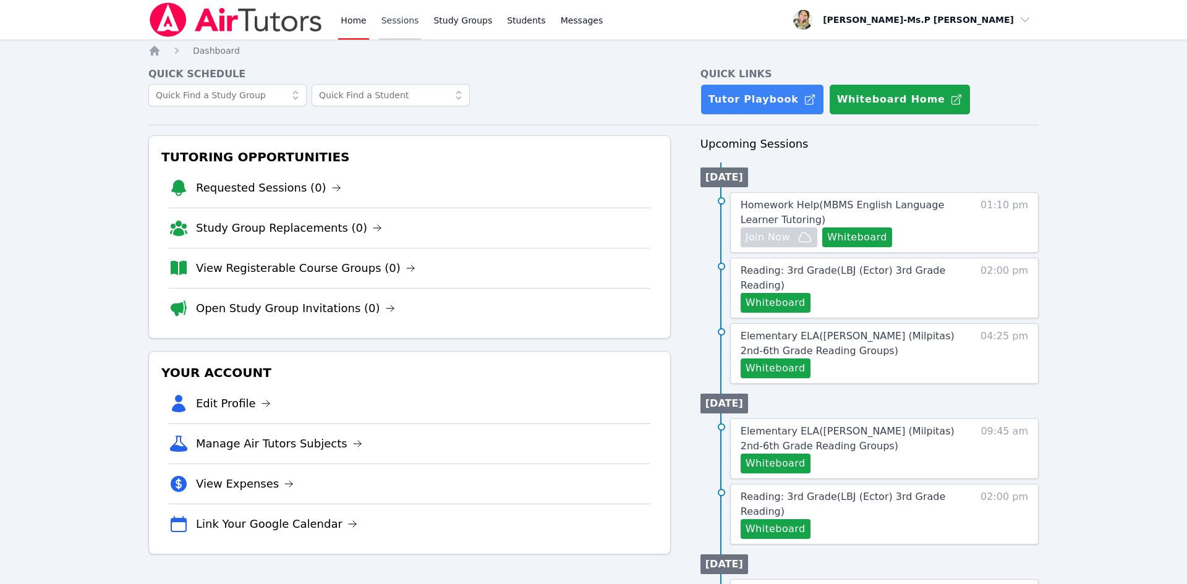
click at [396, 19] on link "Sessions" at bounding box center [400, 20] width 43 height 40
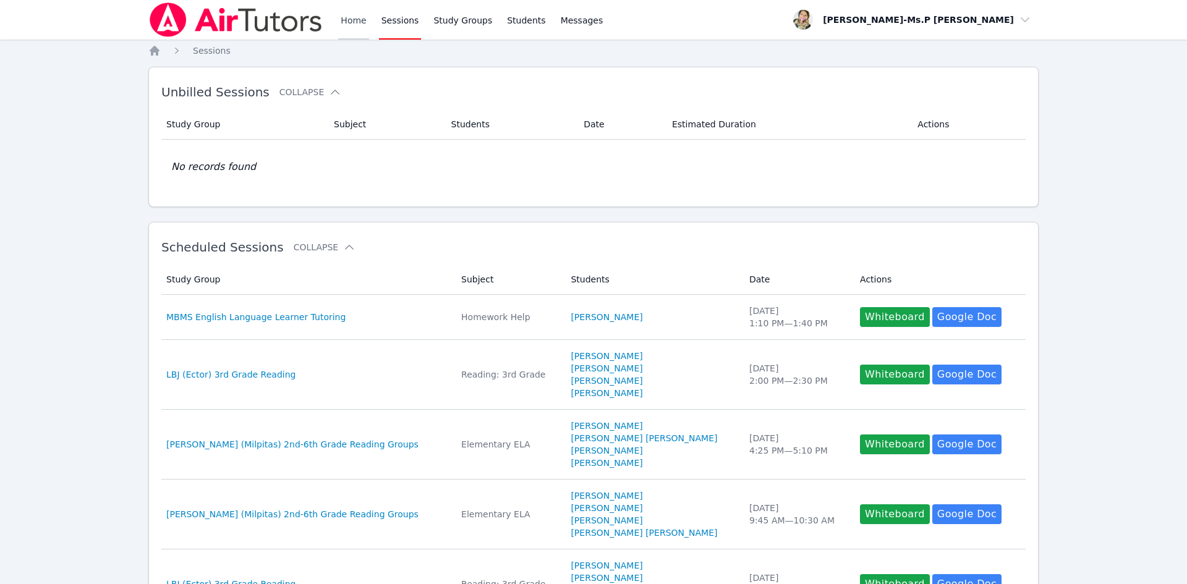
click at [351, 23] on link "Home" at bounding box center [353, 20] width 30 height 40
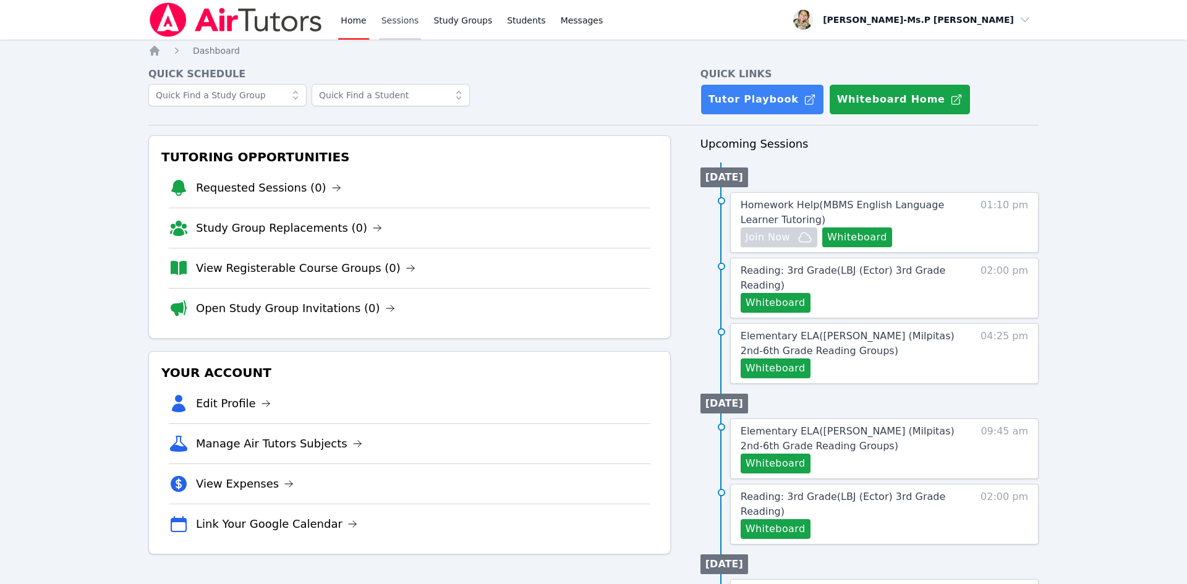
click at [403, 19] on link "Sessions" at bounding box center [400, 20] width 43 height 40
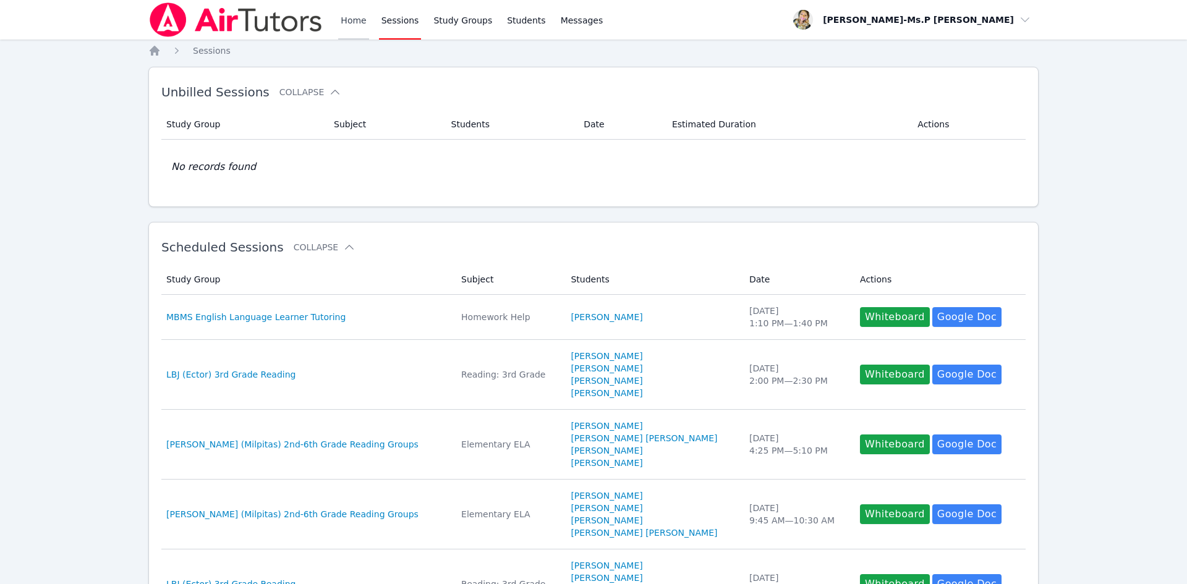
click at [356, 21] on link "Home" at bounding box center [353, 20] width 30 height 40
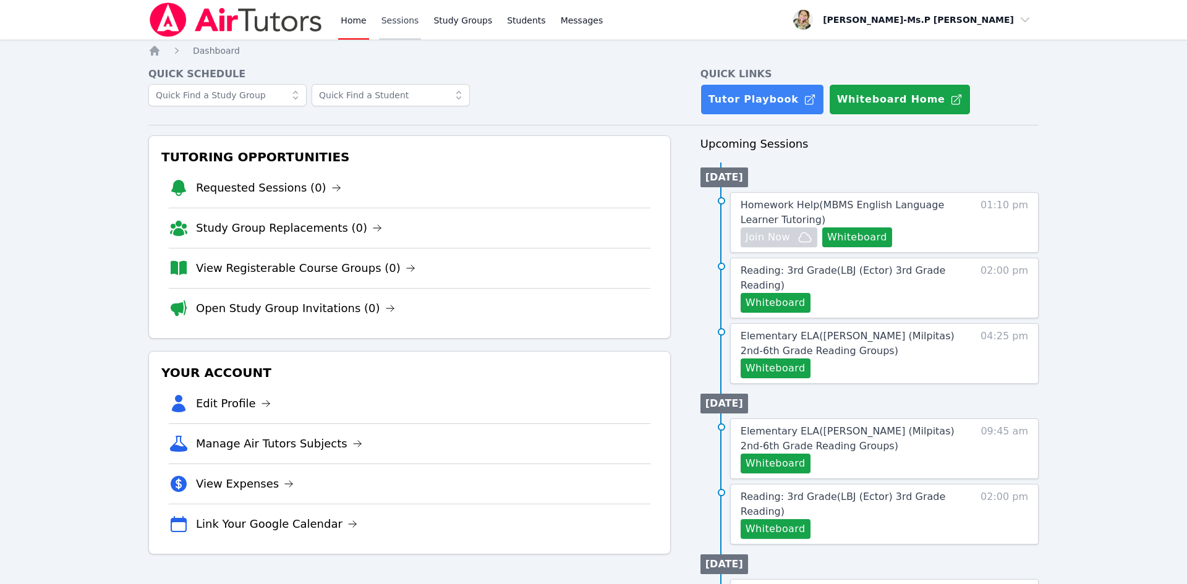
click at [395, 28] on link "Sessions" at bounding box center [400, 20] width 43 height 40
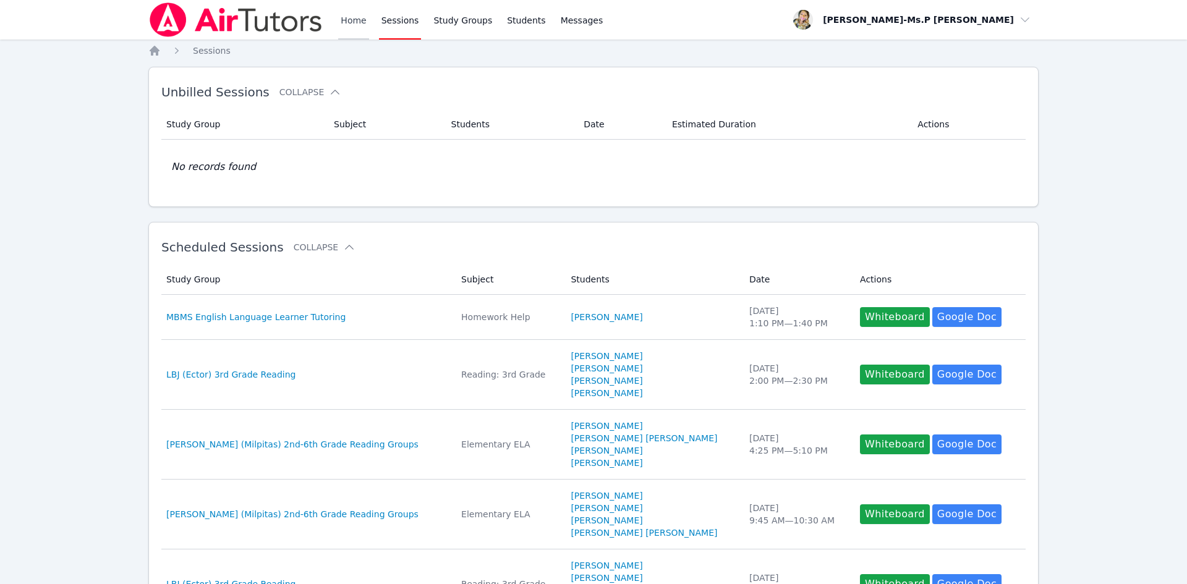
click at [344, 30] on link "Home" at bounding box center [353, 20] width 30 height 40
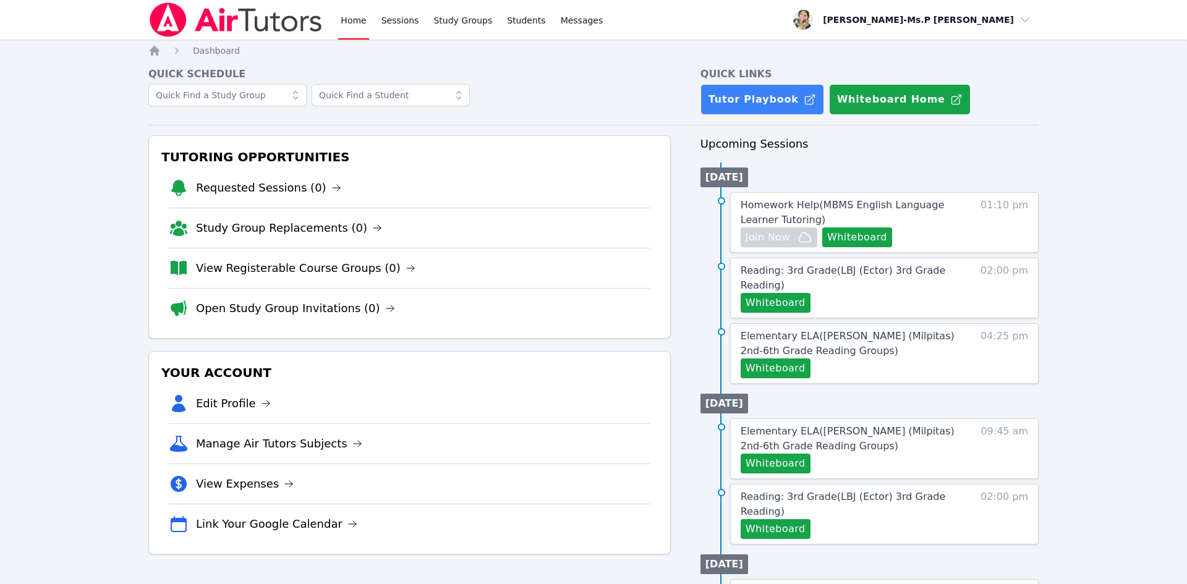
click at [370, 20] on div "Home Sessions Study Groups Students Messages" at bounding box center [471, 20] width 267 height 40
click at [387, 22] on link "Sessions" at bounding box center [400, 20] width 43 height 40
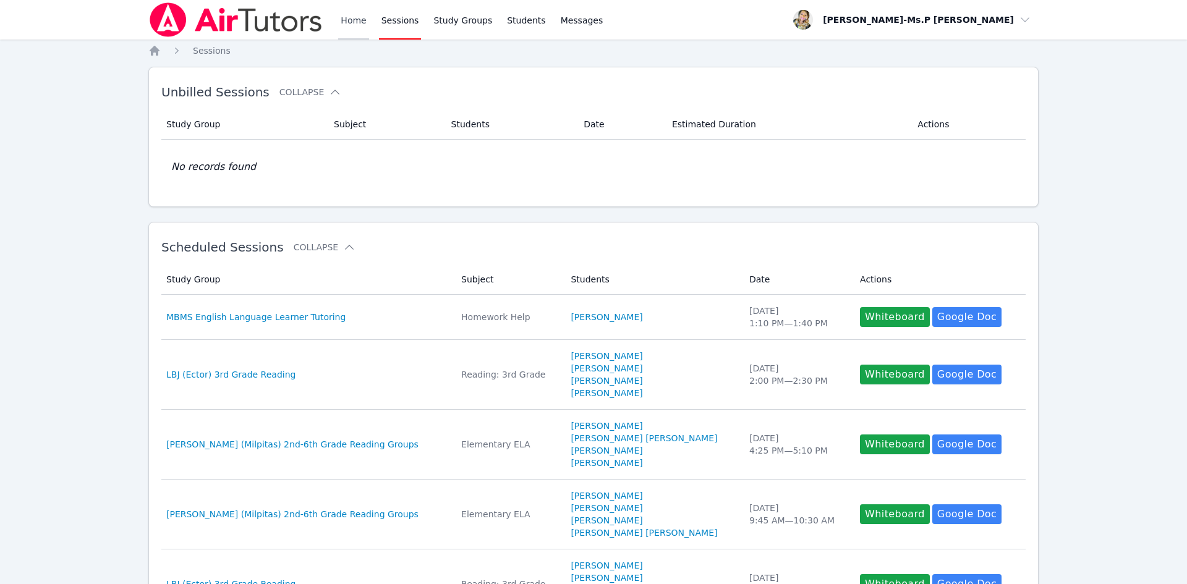
click at [346, 22] on link "Home" at bounding box center [353, 20] width 30 height 40
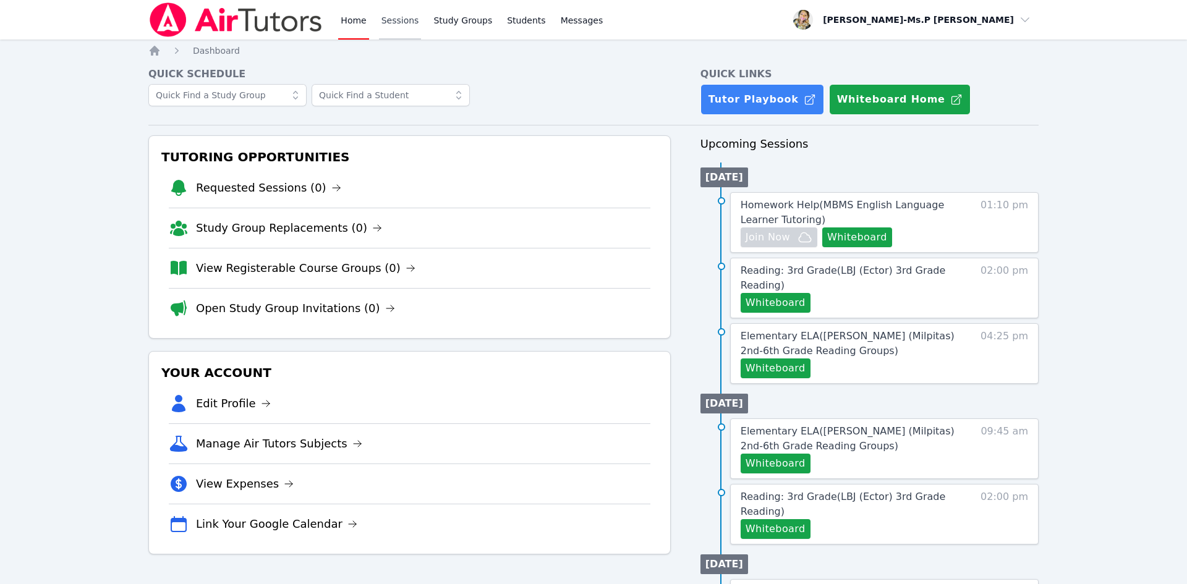
click at [405, 16] on link "Sessions" at bounding box center [400, 20] width 43 height 40
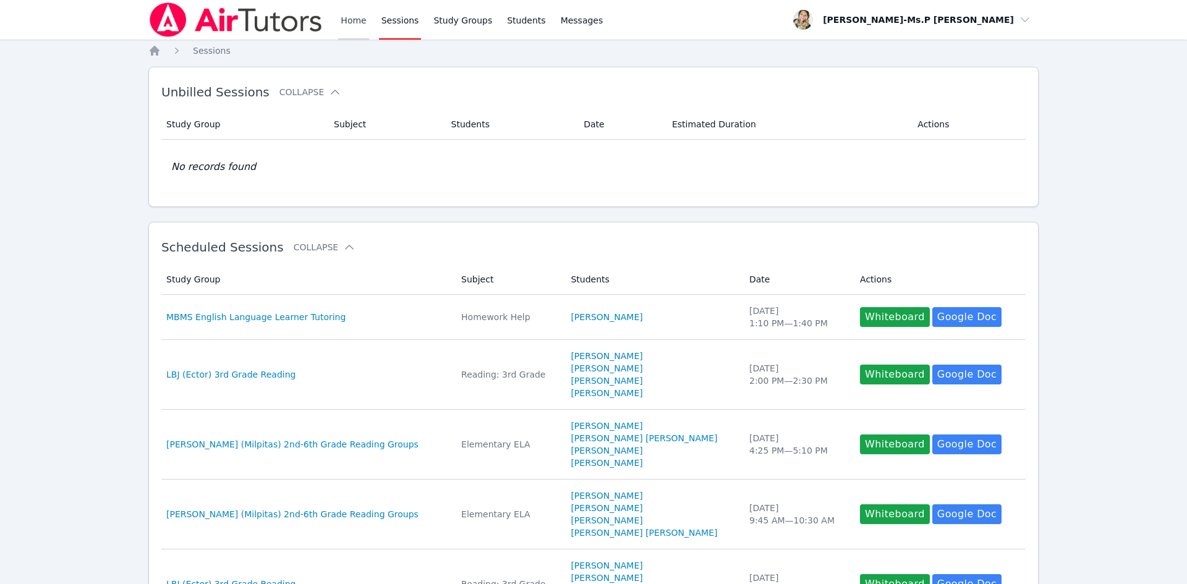
click at [343, 18] on link "Home" at bounding box center [353, 20] width 30 height 40
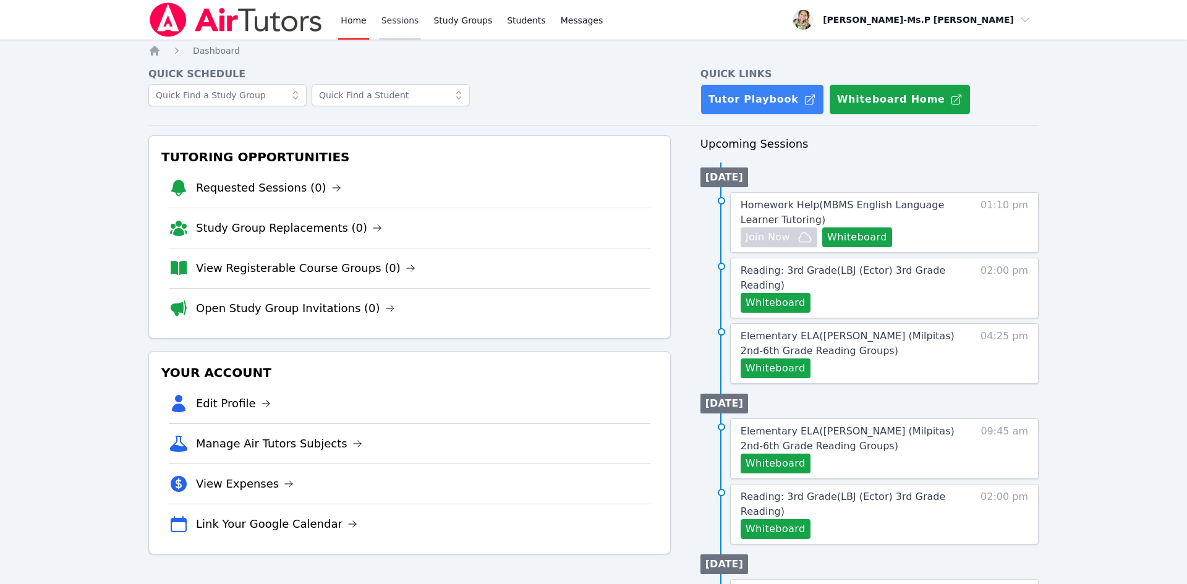
click at [406, 17] on link "Sessions" at bounding box center [400, 20] width 43 height 40
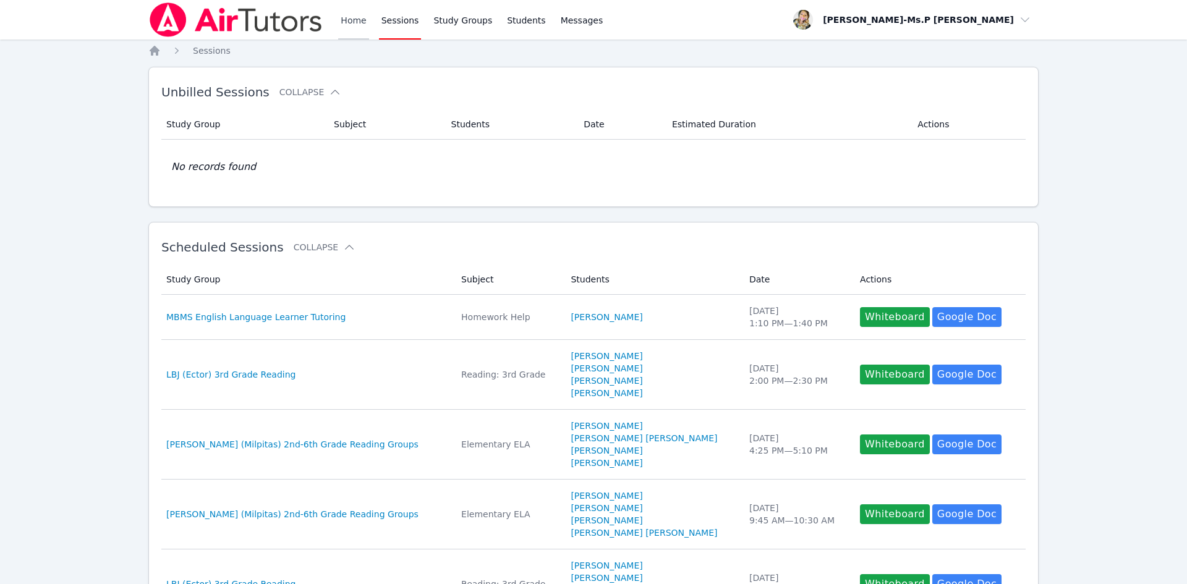
click at [354, 19] on link "Home" at bounding box center [353, 20] width 30 height 40
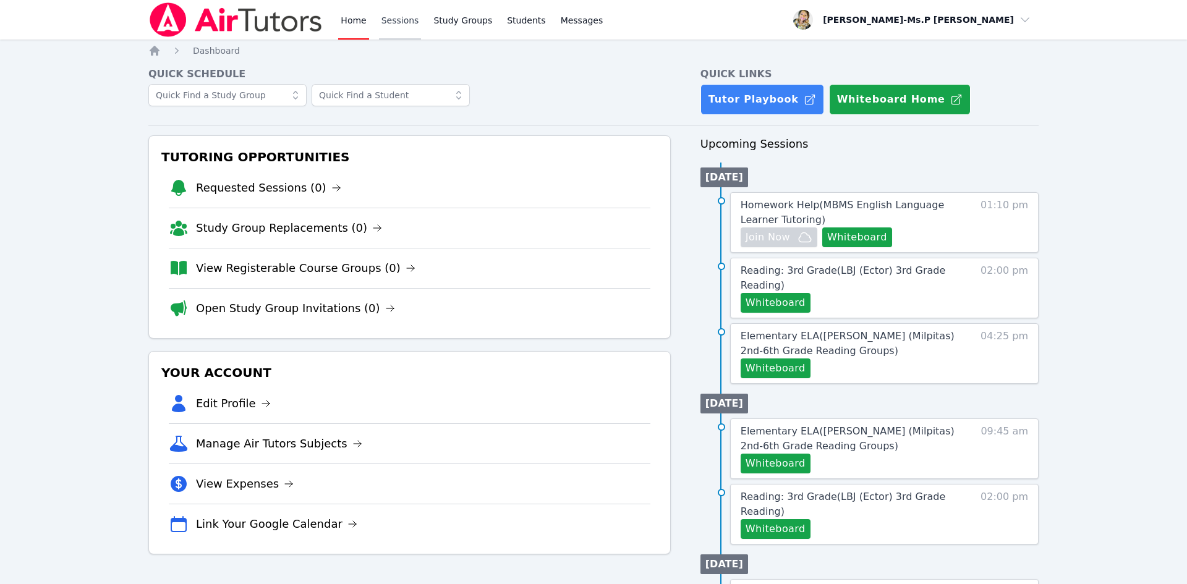
click at [406, 8] on link "Sessions" at bounding box center [400, 20] width 43 height 40
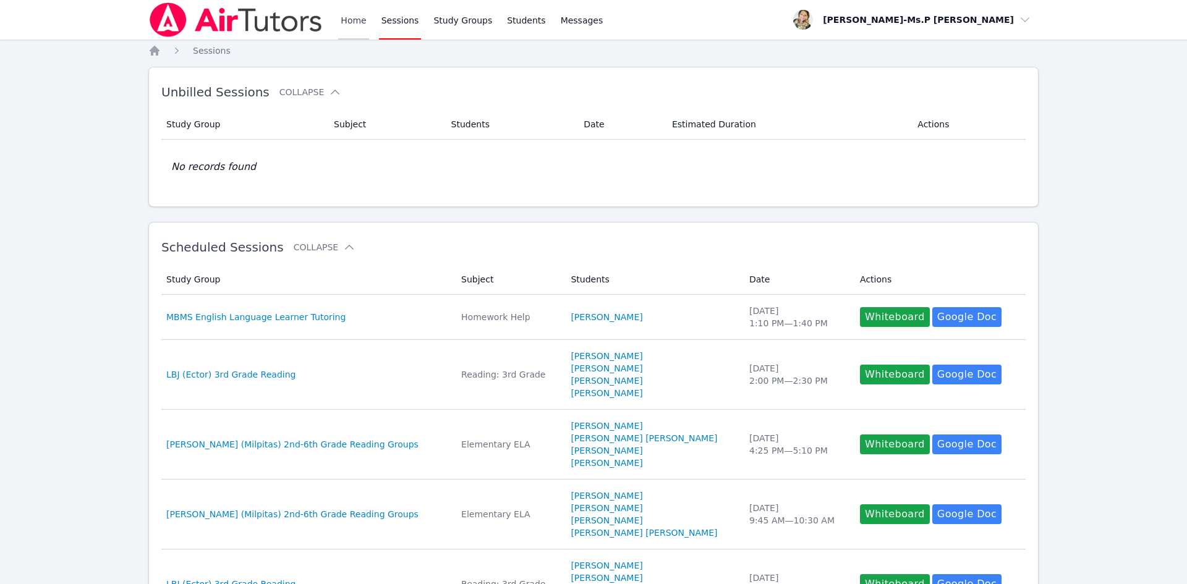
click at [359, 19] on link "Home" at bounding box center [353, 20] width 30 height 40
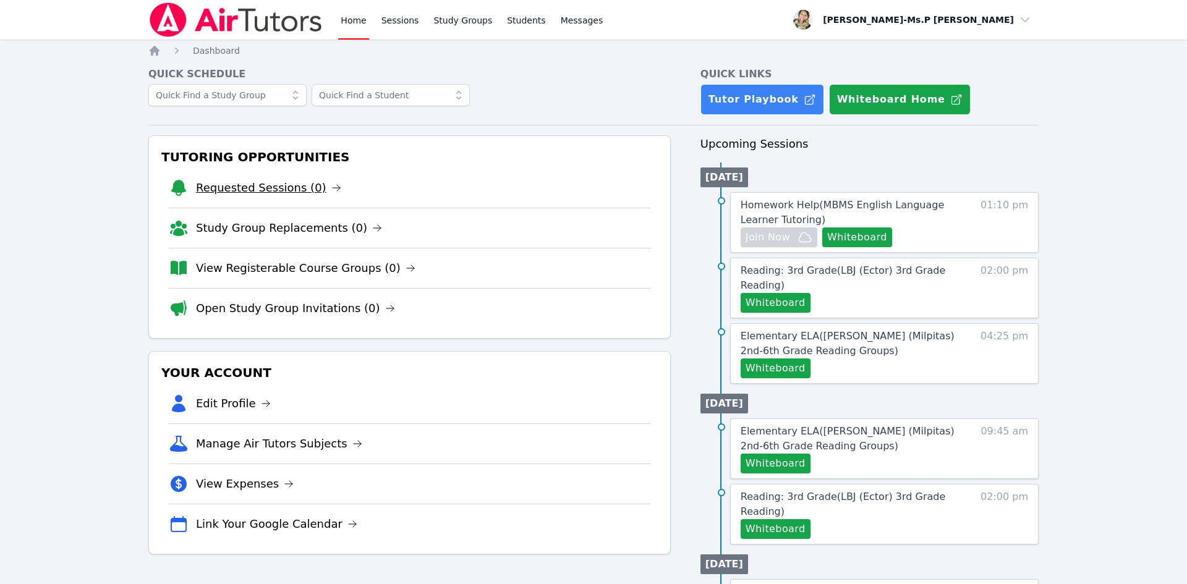
drag, startPoint x: 276, startPoint y: 203, endPoint x: 275, endPoint y: 194, distance: 10.1
click at [276, 198] on li "Requested Sessions (0)" at bounding box center [410, 188] width 482 height 40
click at [275, 194] on link "Requested Sessions (0)" at bounding box center [268, 187] width 145 height 17
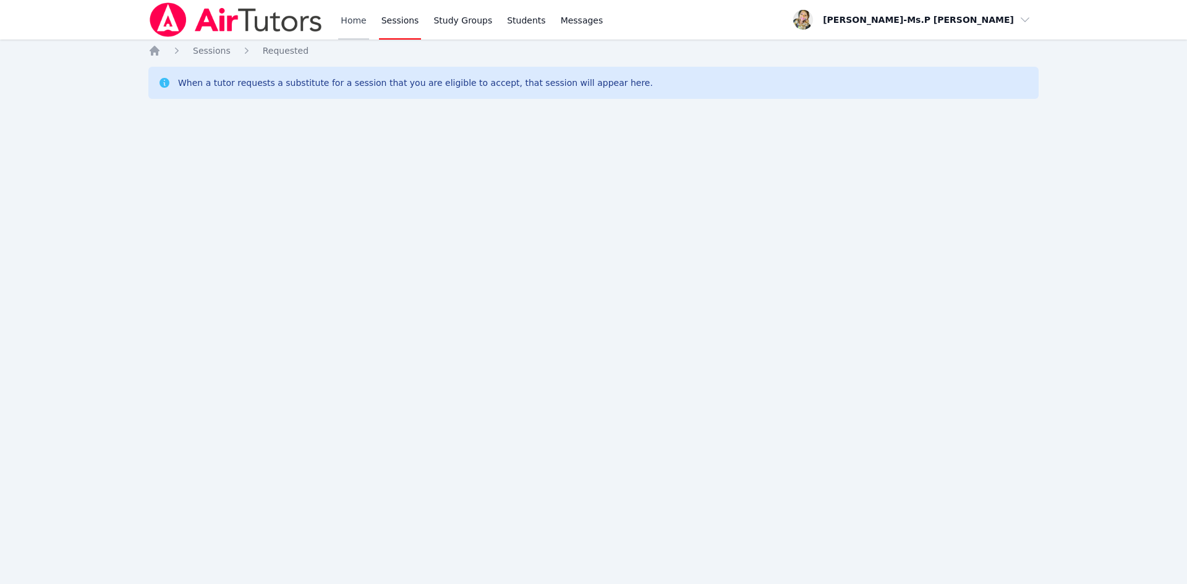
click at [347, 15] on link "Home" at bounding box center [353, 20] width 30 height 40
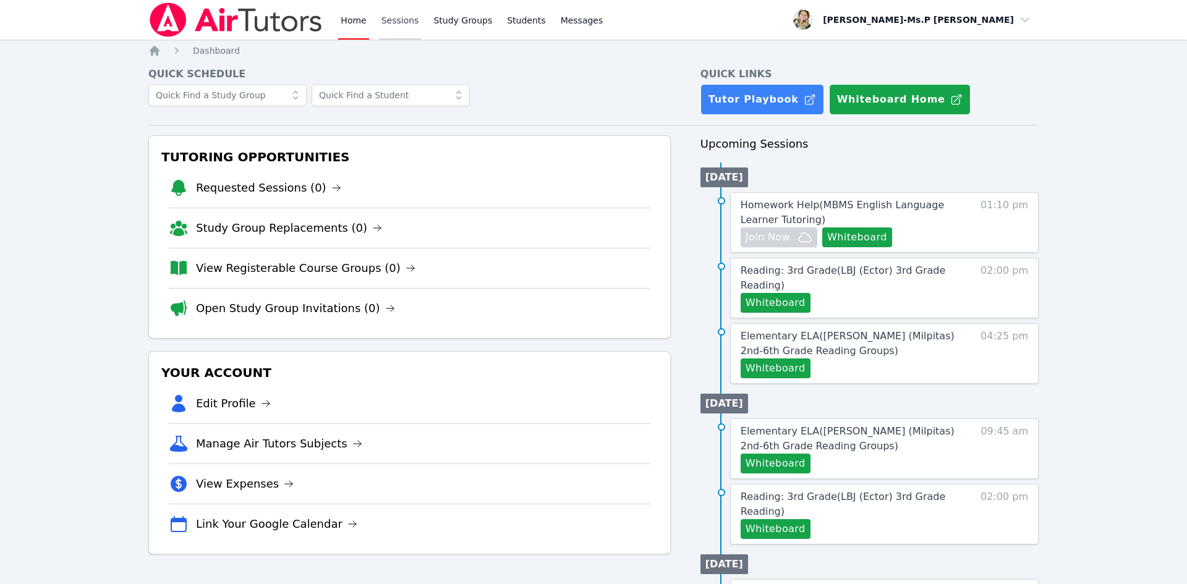
click at [400, 17] on link "Sessions" at bounding box center [400, 20] width 43 height 40
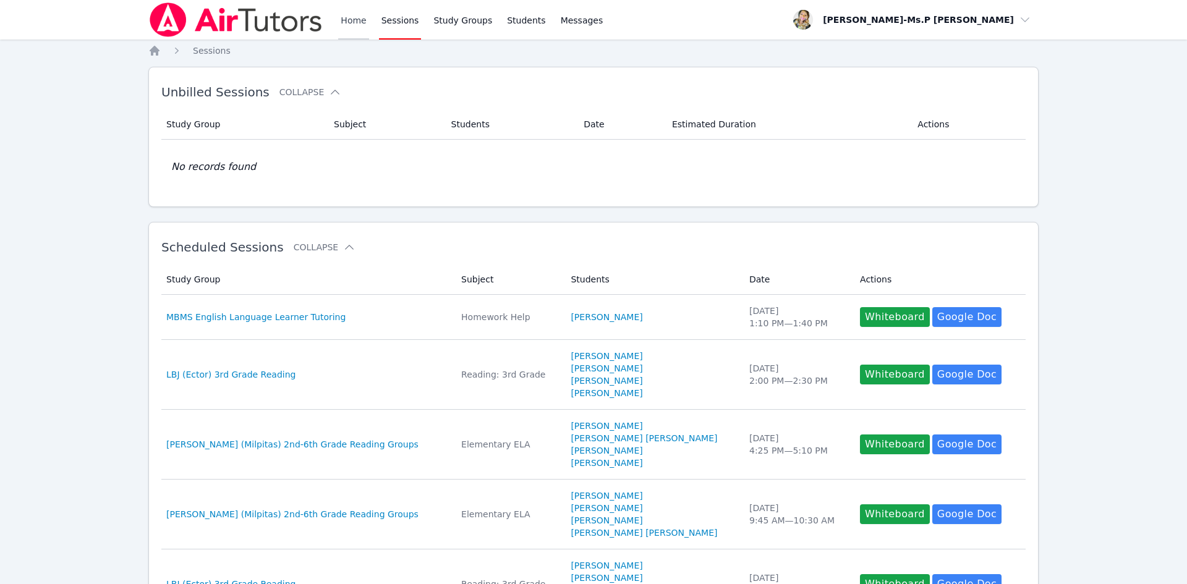
drag, startPoint x: 362, startPoint y: 32, endPoint x: 354, endPoint y: 25, distance: 10.1
click at [360, 32] on link "Home" at bounding box center [353, 20] width 30 height 40
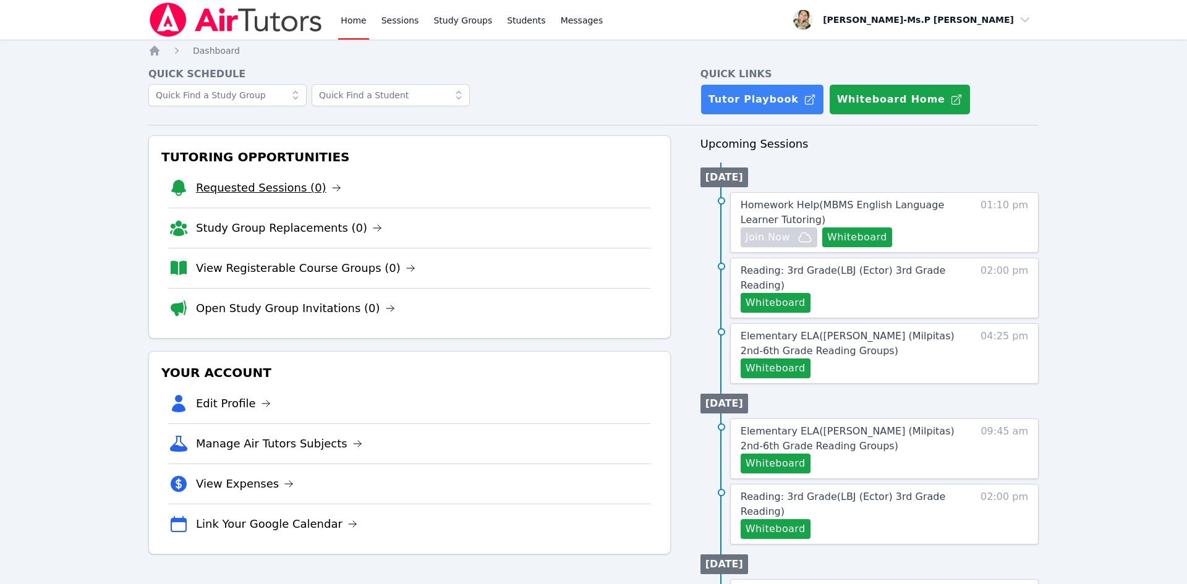
click at [312, 192] on link "Requested Sessions (0)" at bounding box center [268, 187] width 145 height 17
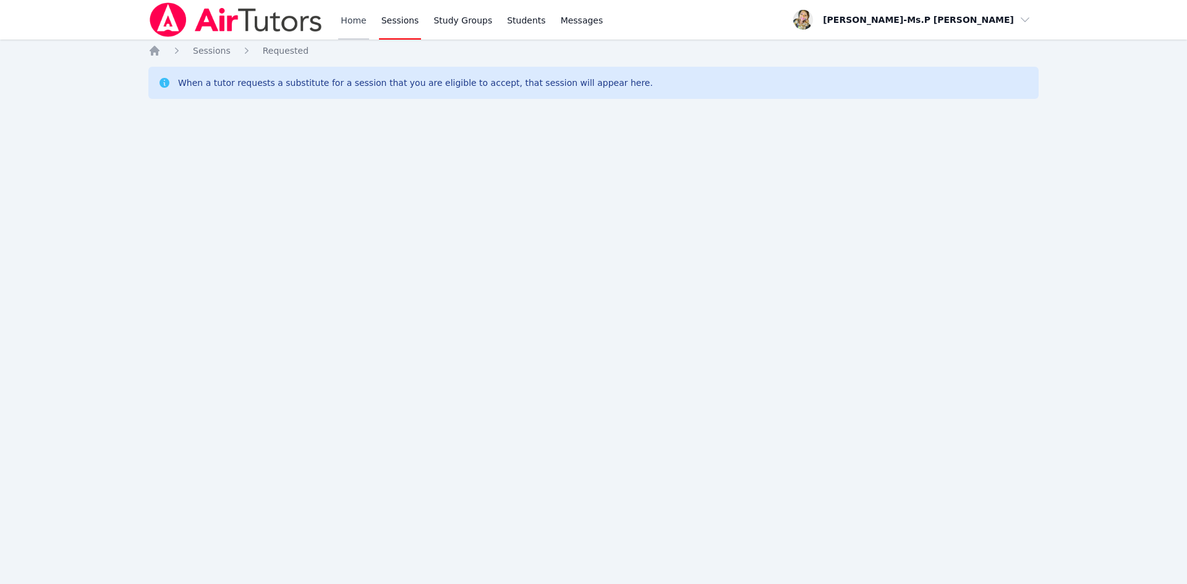
click at [350, 17] on link "Home" at bounding box center [353, 20] width 30 height 40
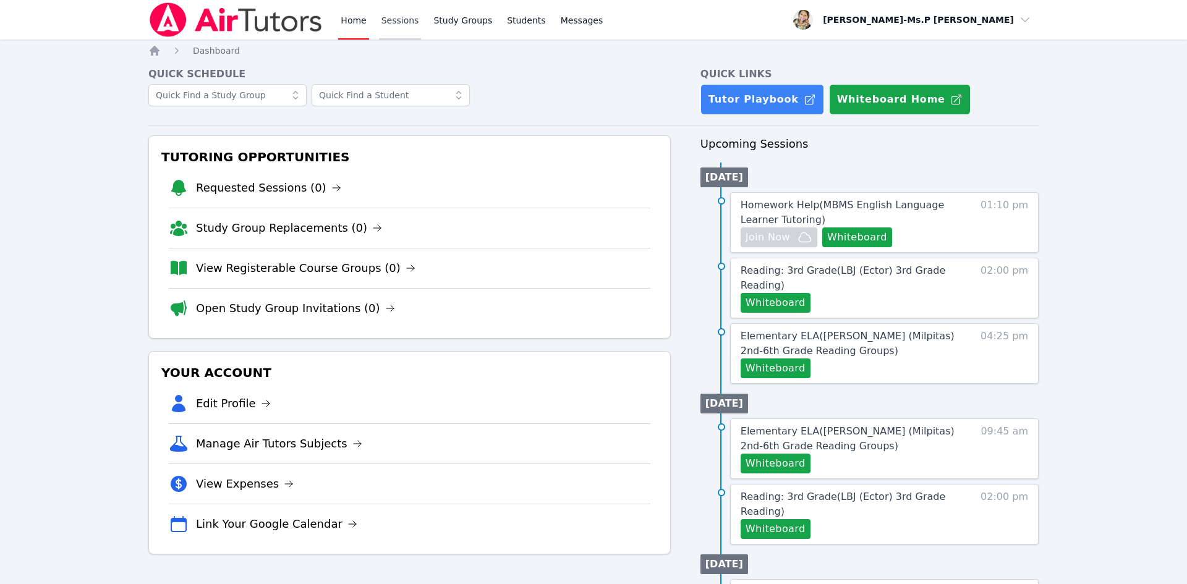
click at [407, 18] on link "Sessions" at bounding box center [400, 20] width 43 height 40
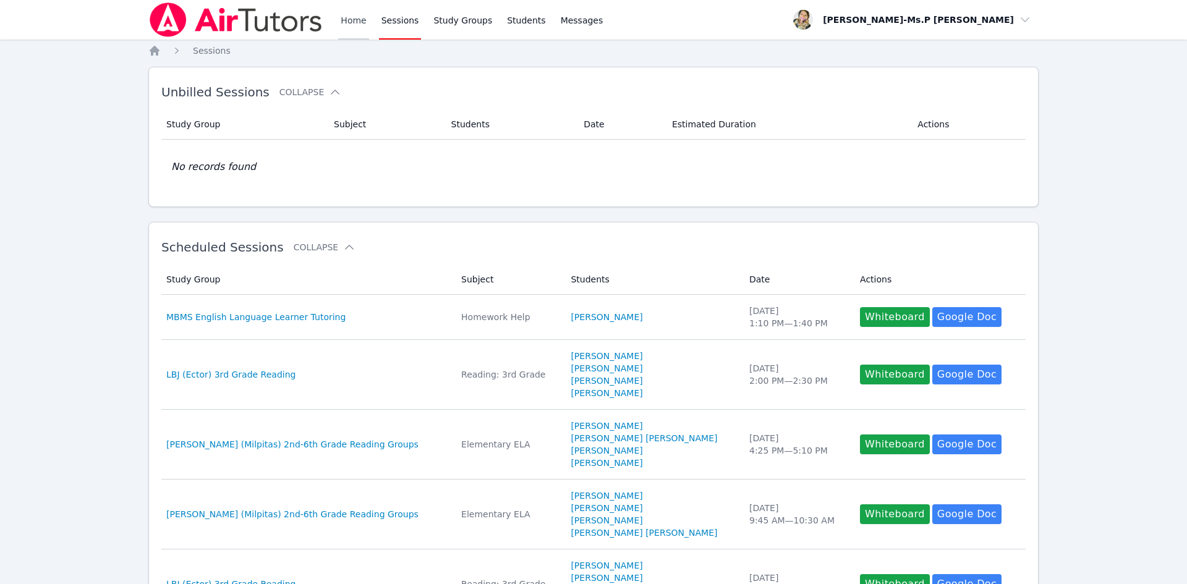
click at [339, 17] on link "Home" at bounding box center [353, 20] width 30 height 40
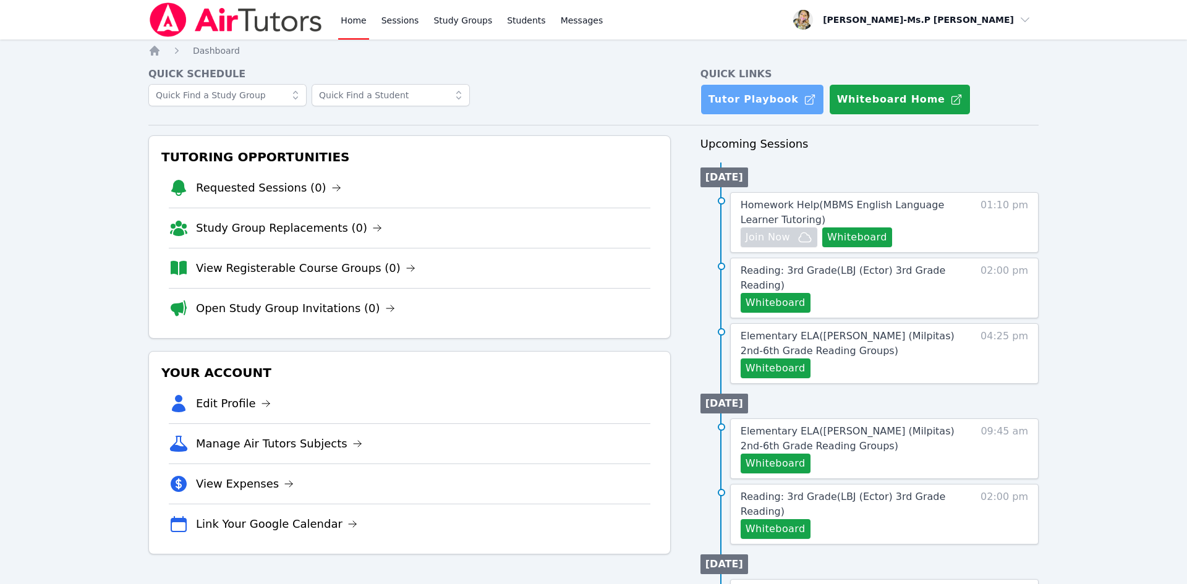
click at [751, 106] on link "Tutor Playbook" at bounding box center [763, 99] width 124 height 31
click at [396, 19] on link "Sessions" at bounding box center [400, 20] width 43 height 40
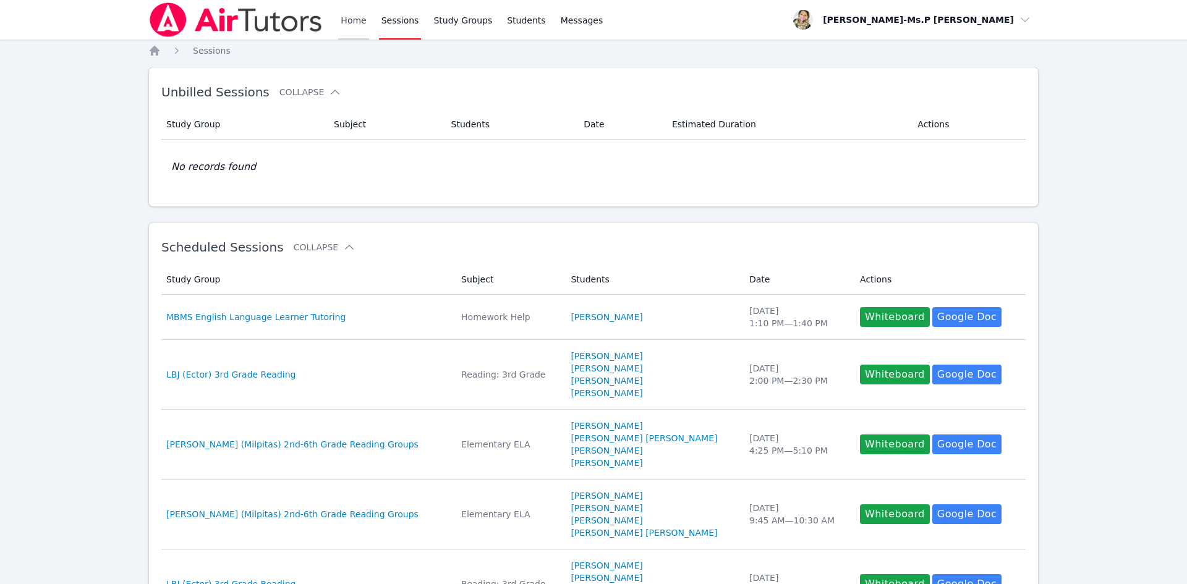
click at [355, 19] on link "Home" at bounding box center [353, 20] width 30 height 40
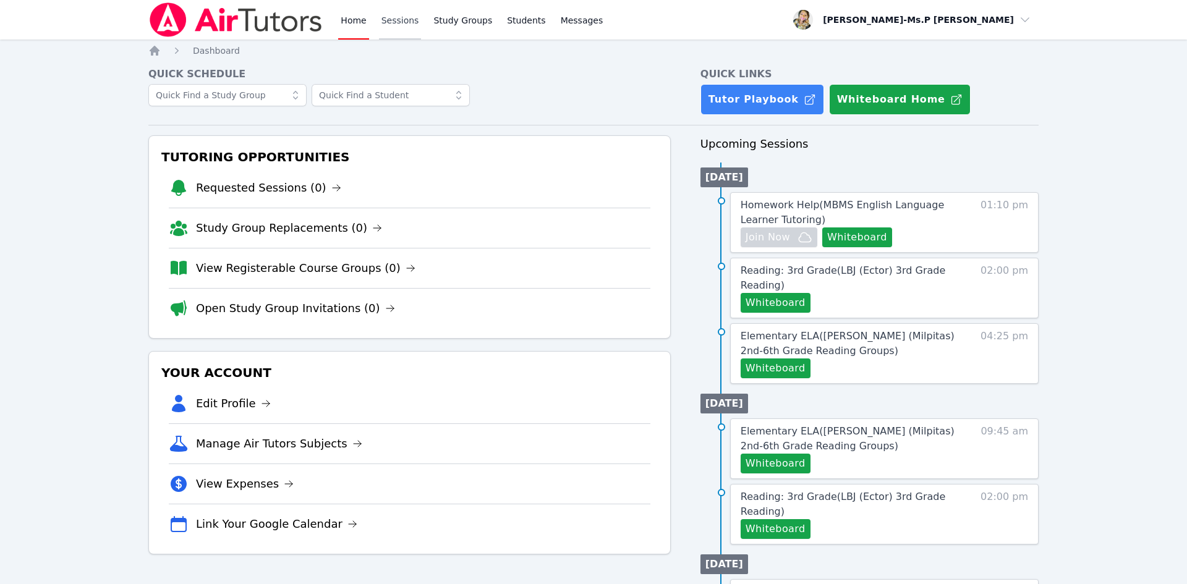
click at [390, 29] on link "Sessions" at bounding box center [400, 20] width 43 height 40
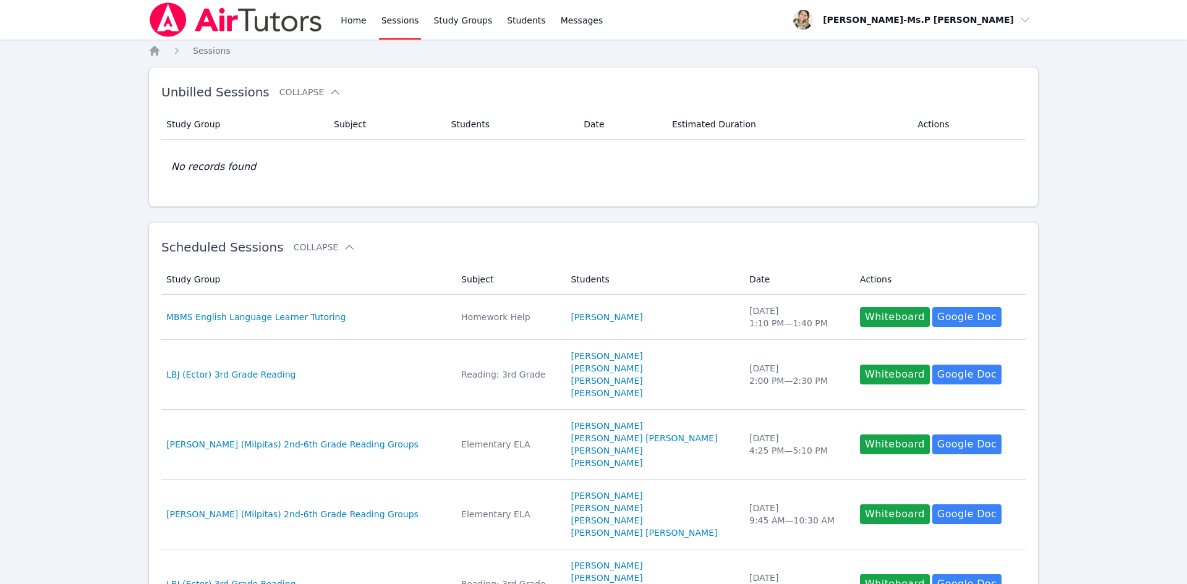
click at [328, 15] on div "Home Sessions Study Groups Students Messages" at bounding box center [376, 20] width 457 height 40
click at [344, 18] on link "Home" at bounding box center [353, 20] width 30 height 40
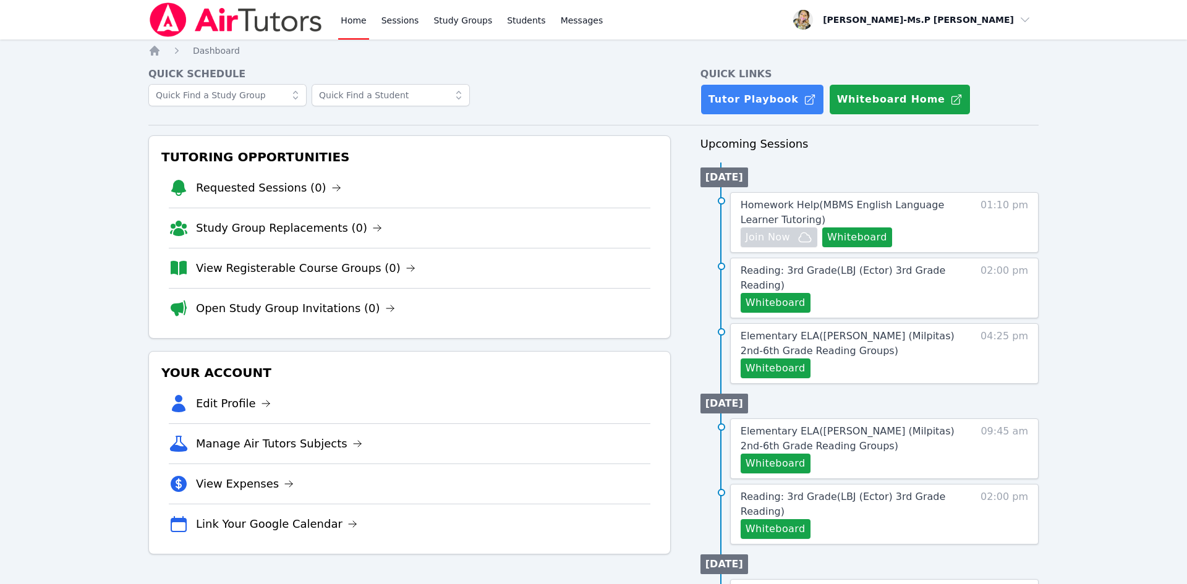
click at [333, 2] on div "Home Sessions Study Groups Students Messages" at bounding box center [376, 20] width 457 height 40
click at [396, 10] on link "Sessions" at bounding box center [400, 20] width 43 height 40
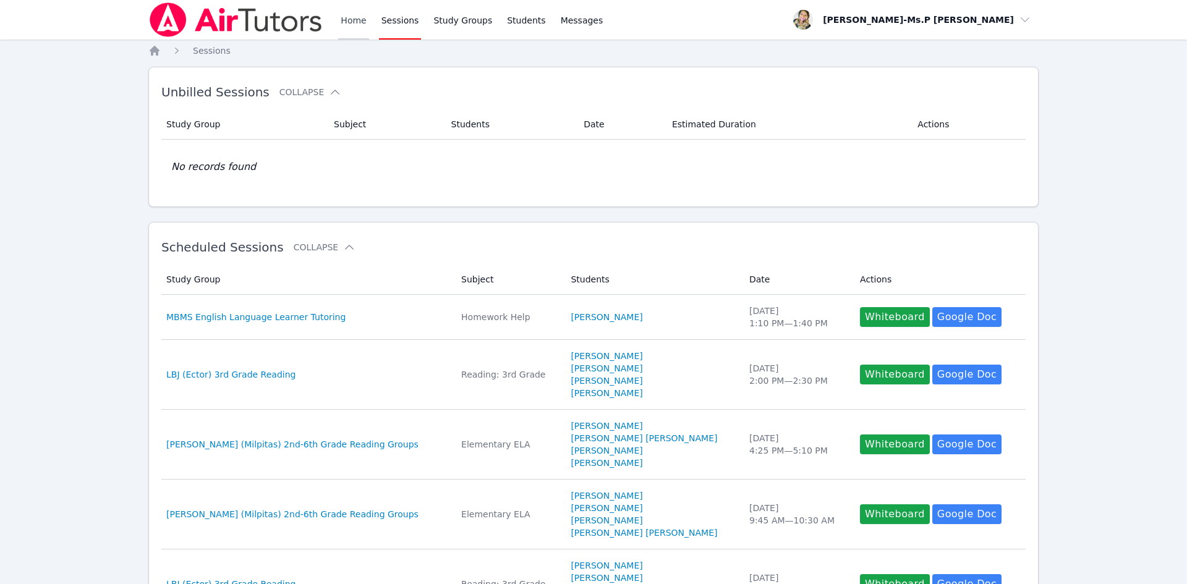
click at [359, 14] on link "Home" at bounding box center [353, 20] width 30 height 40
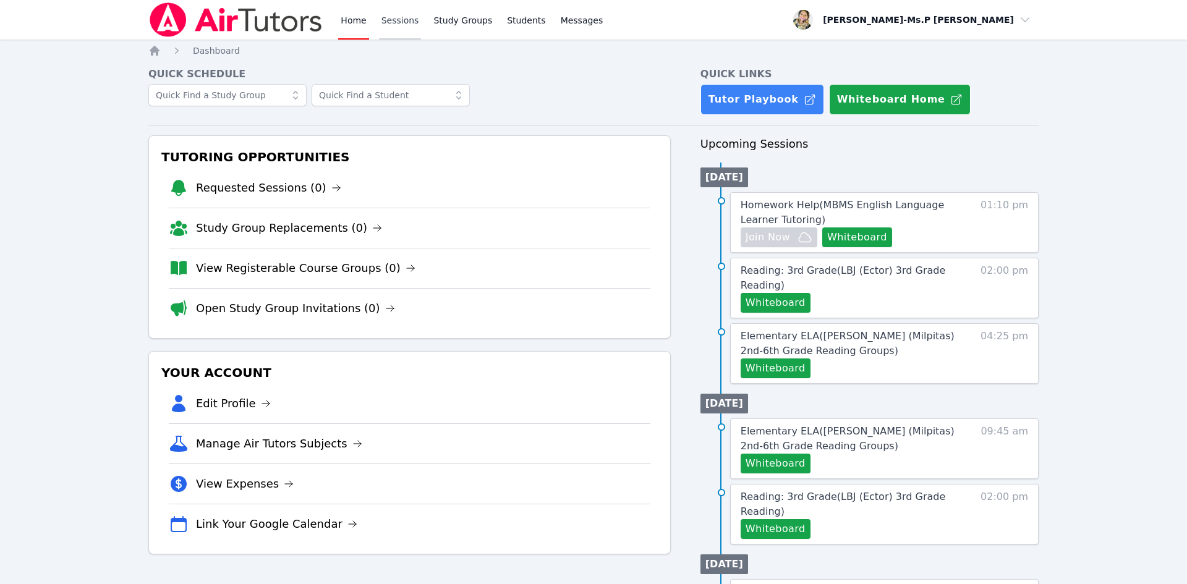
click at [399, 38] on link "Sessions" at bounding box center [400, 20] width 43 height 40
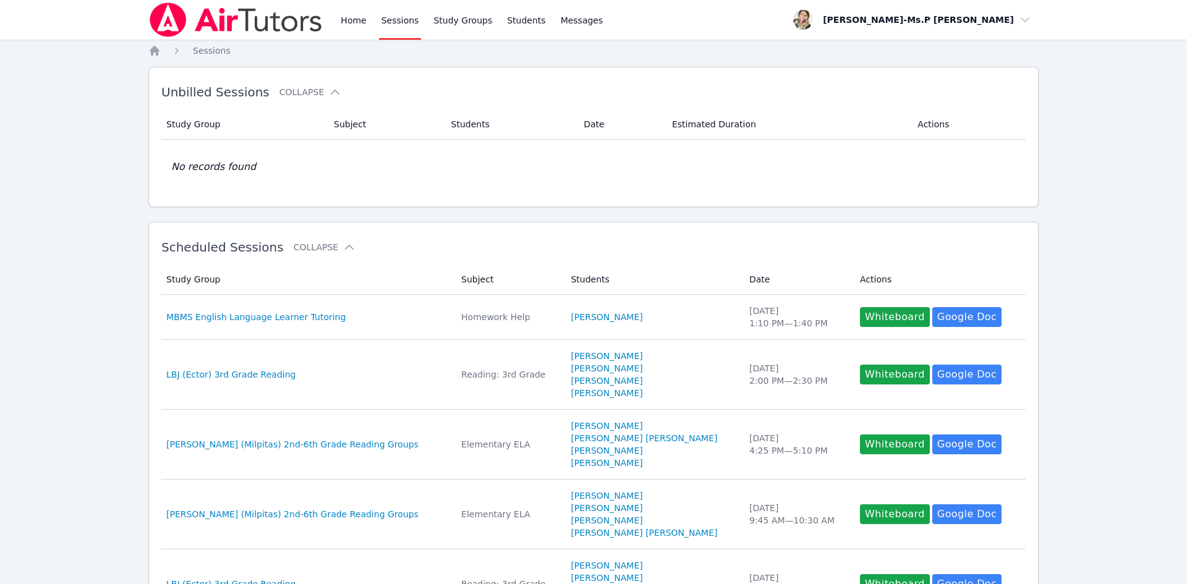
click at [369, 24] on div "Home Sessions Study Groups Students Messages" at bounding box center [471, 20] width 267 height 40
click at [352, 29] on link "Home" at bounding box center [353, 20] width 30 height 40
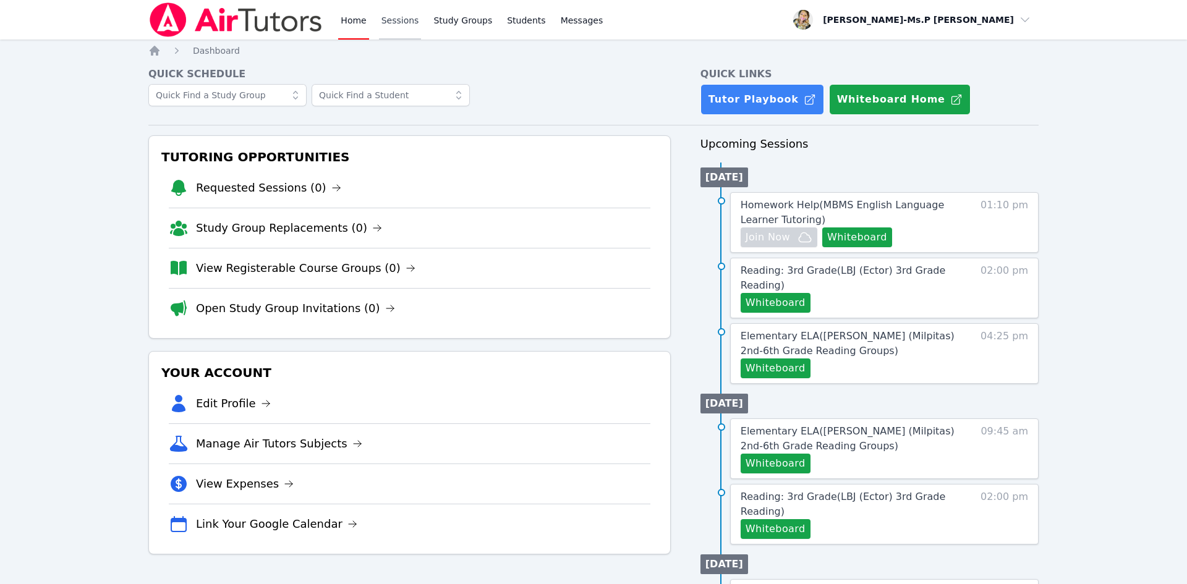
click at [403, 17] on link "Sessions" at bounding box center [400, 20] width 43 height 40
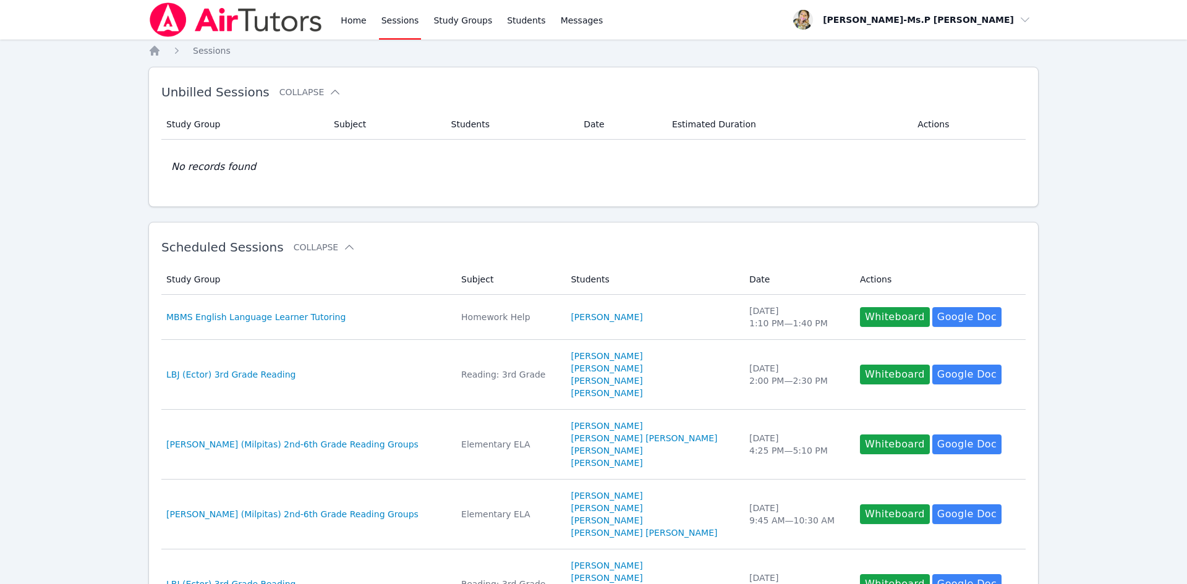
click at [337, 21] on div "Home Sessions Study Groups Students Messages" at bounding box center [376, 20] width 457 height 40
click at [346, 20] on link "Home" at bounding box center [353, 20] width 30 height 40
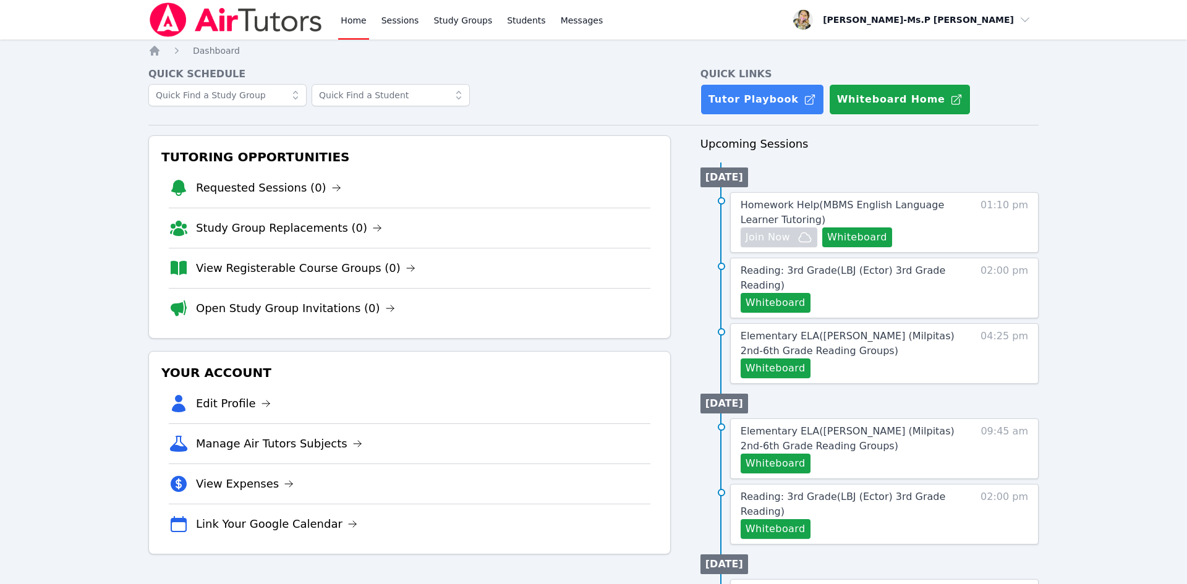
click at [253, 31] on img at bounding box center [235, 19] width 175 height 35
click at [385, 19] on link "Sessions" at bounding box center [400, 20] width 43 height 40
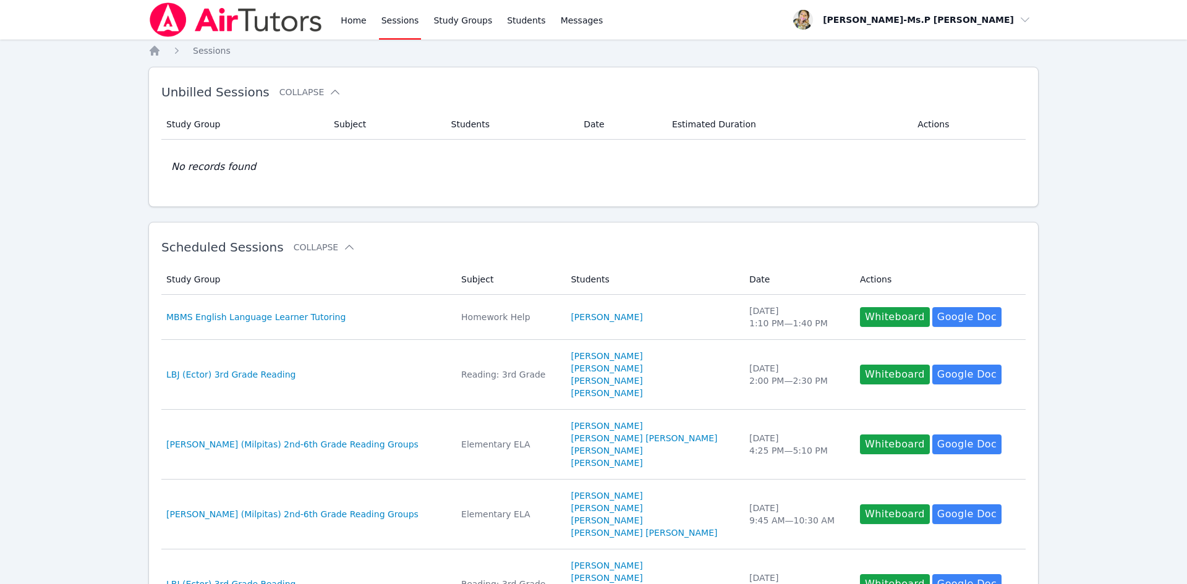
click at [317, 23] on img at bounding box center [235, 19] width 175 height 35
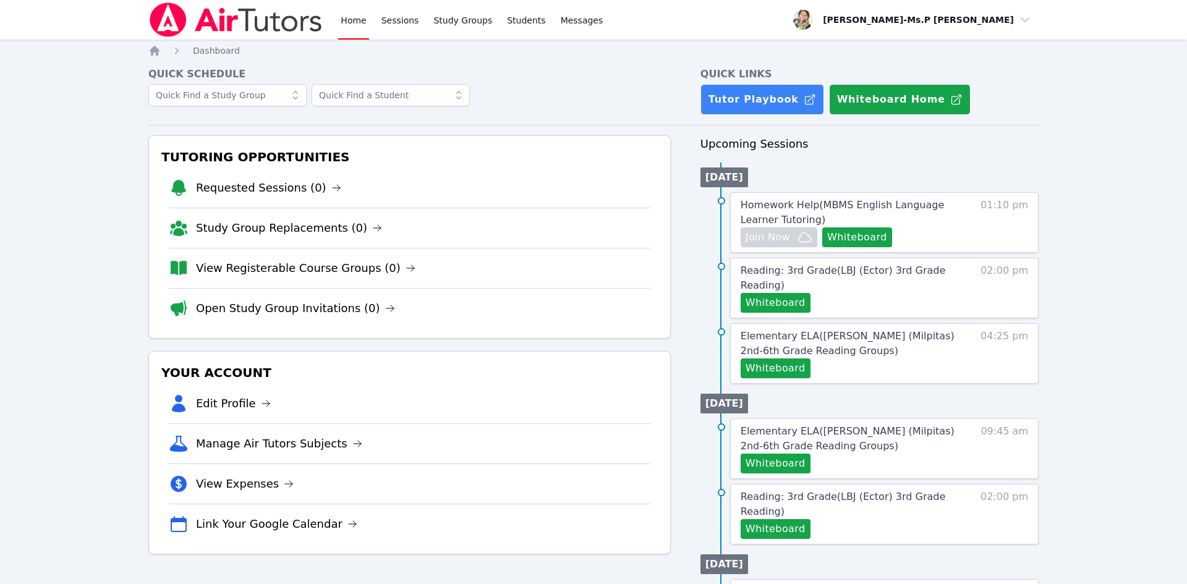
click at [349, 23] on link "Home" at bounding box center [353, 20] width 30 height 40
click at [411, 15] on link "Sessions" at bounding box center [400, 20] width 43 height 40
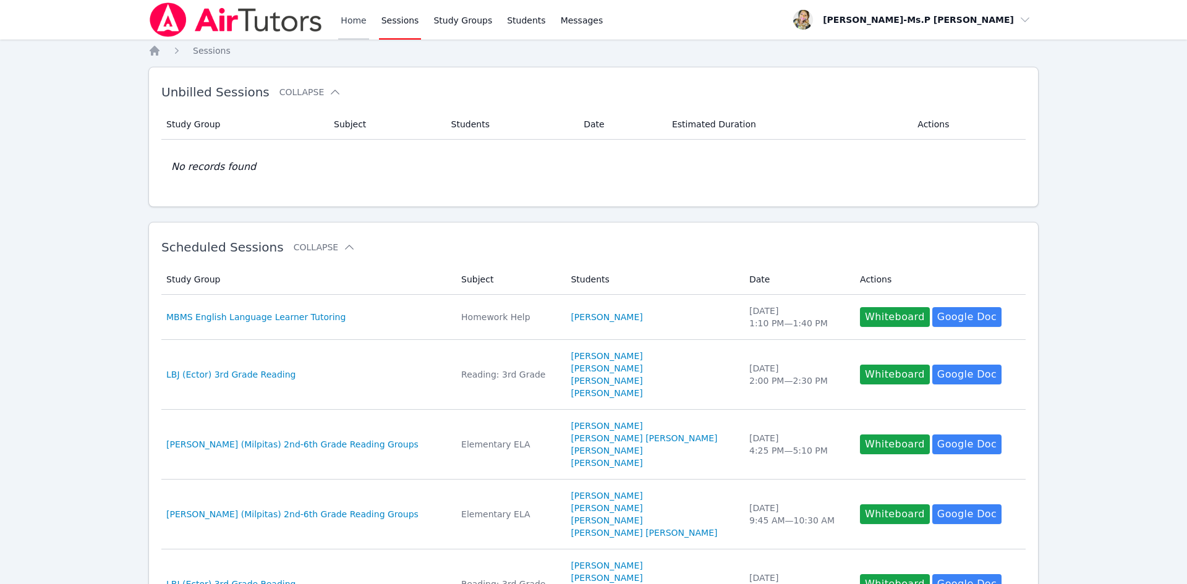
click at [359, 21] on link "Home" at bounding box center [353, 20] width 30 height 40
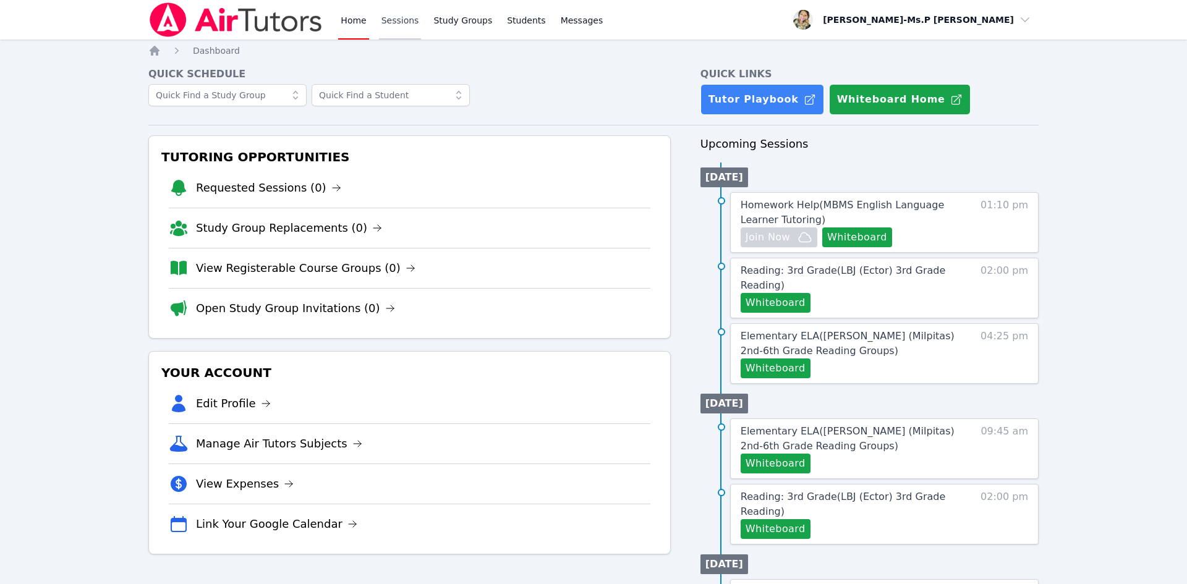
click at [394, 19] on link "Sessions" at bounding box center [400, 20] width 43 height 40
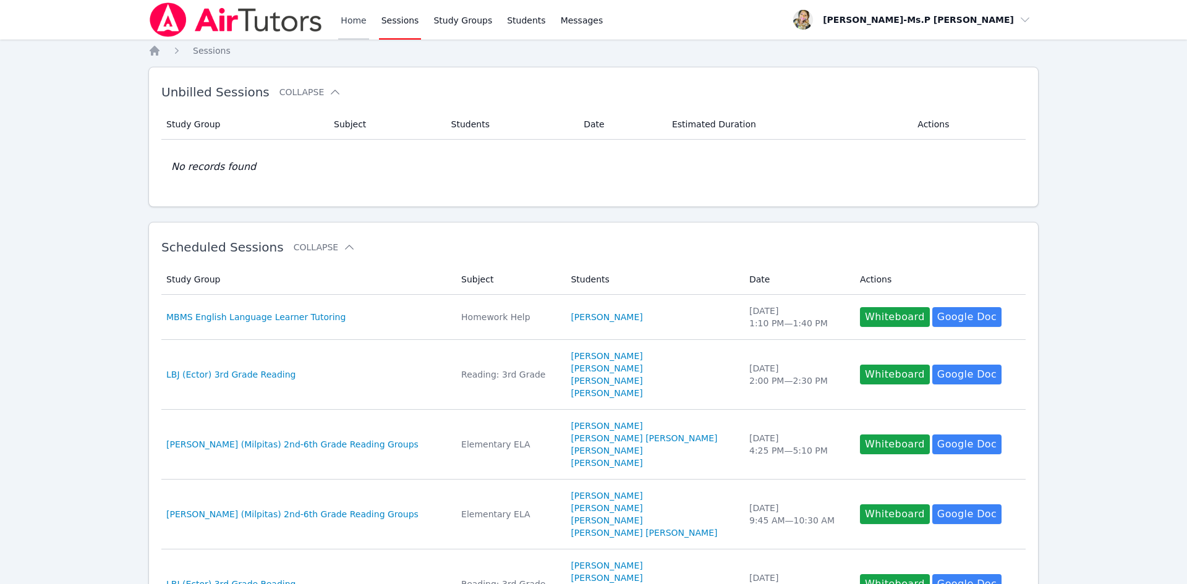
click at [356, 25] on link "Home" at bounding box center [353, 20] width 30 height 40
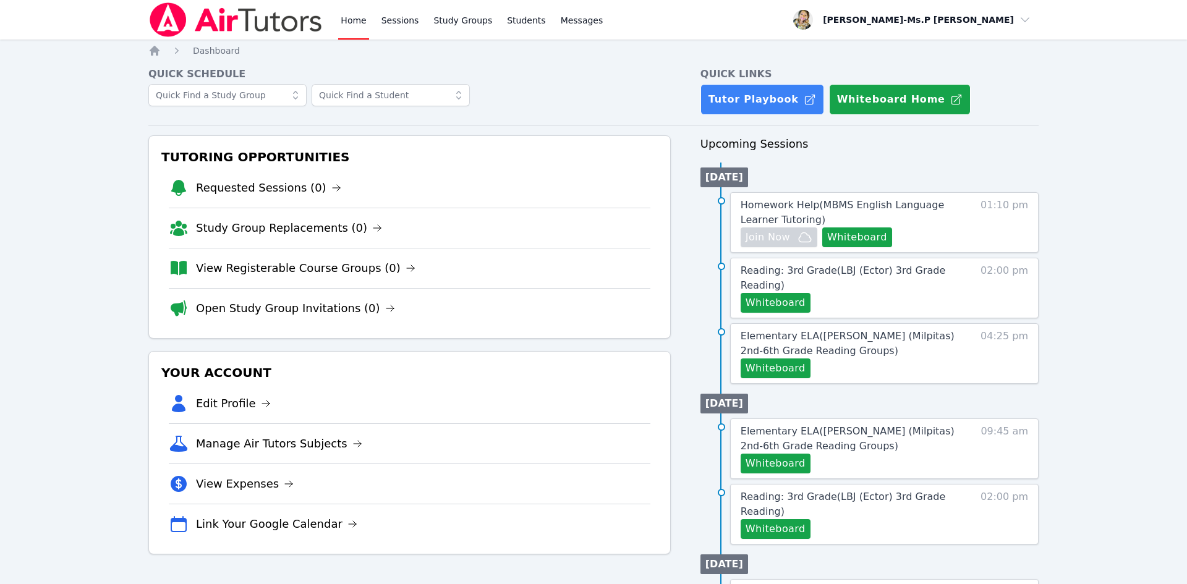
click at [375, 23] on div "Home Sessions Study Groups Students Messages" at bounding box center [471, 20] width 267 height 40
click at [385, 24] on link "Sessions" at bounding box center [400, 20] width 43 height 40
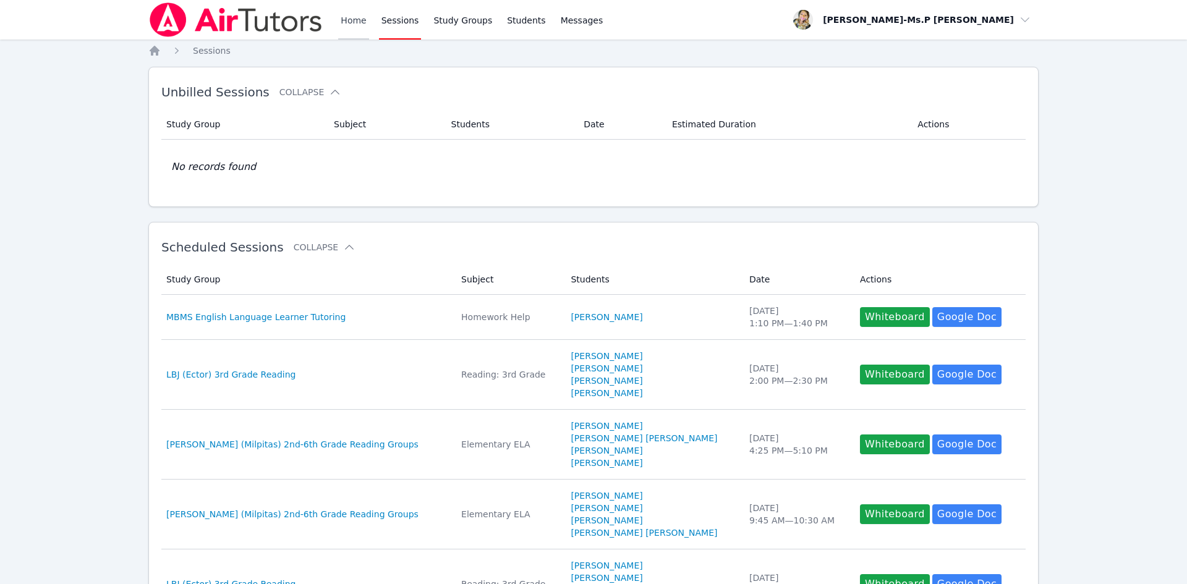
click at [356, 23] on link "Home" at bounding box center [353, 20] width 30 height 40
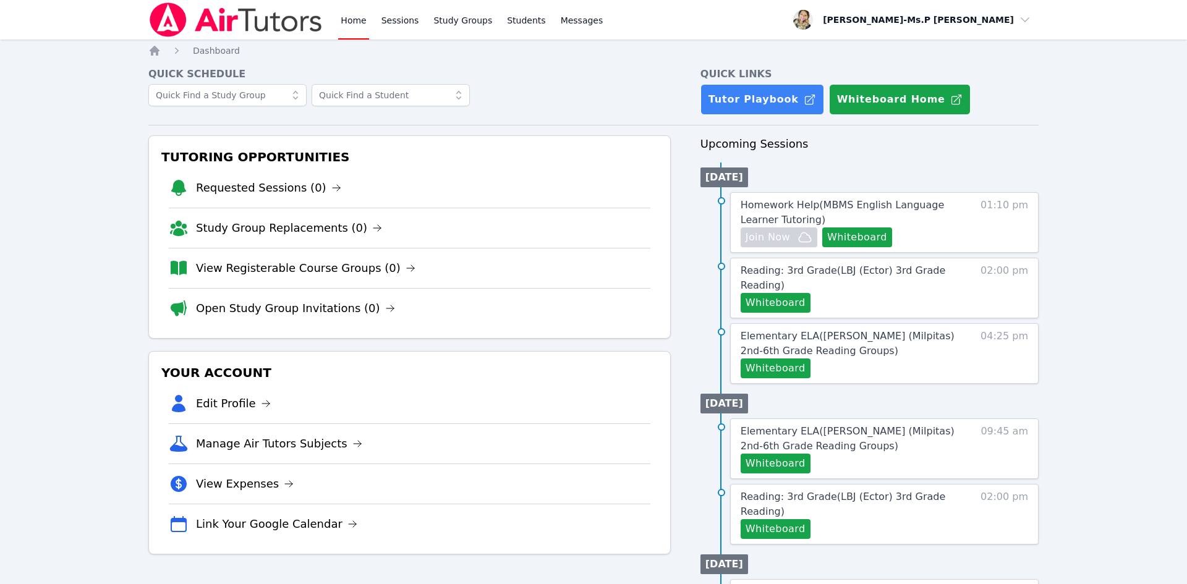
click at [417, 21] on div "Home Sessions Study Groups Students Messages" at bounding box center [471, 20] width 267 height 40
click at [413, 20] on link "Sessions" at bounding box center [400, 20] width 43 height 40
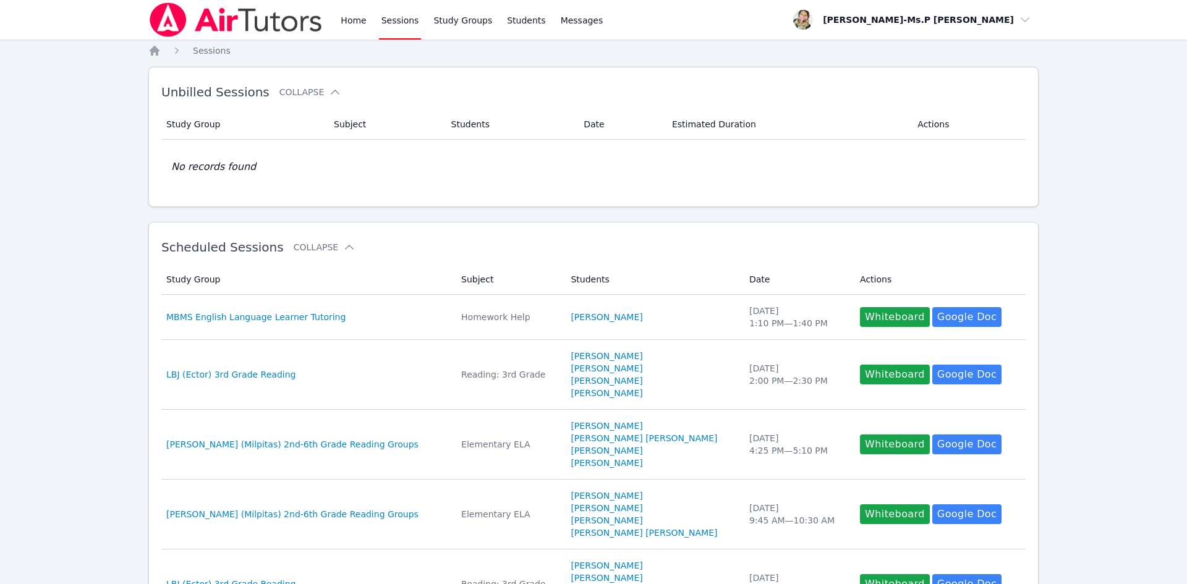
click at [368, 18] on div "Home Sessions Study Groups Students Messages" at bounding box center [471, 20] width 267 height 40
click at [365, 18] on link "Home" at bounding box center [353, 20] width 30 height 40
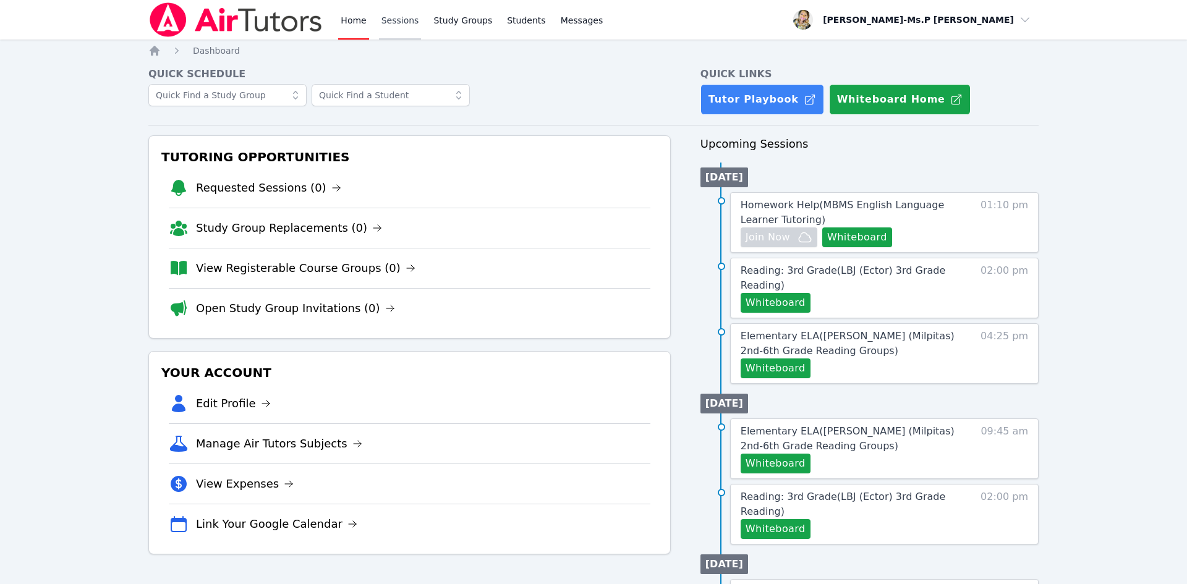
click at [379, 15] on link "Sessions" at bounding box center [400, 20] width 43 height 40
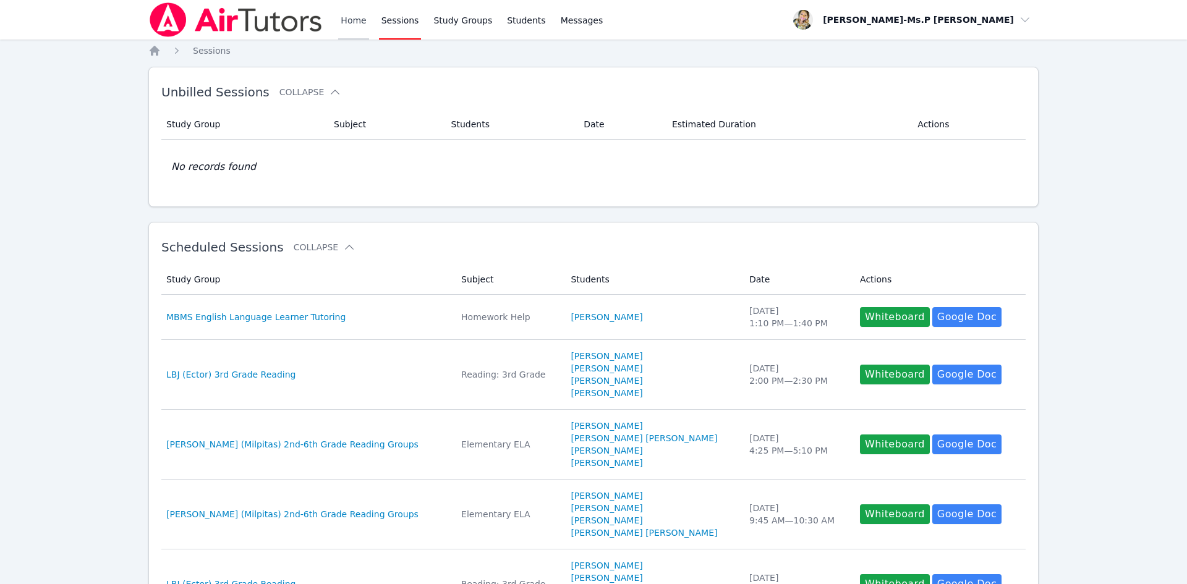
click at [357, 14] on link "Home" at bounding box center [353, 20] width 30 height 40
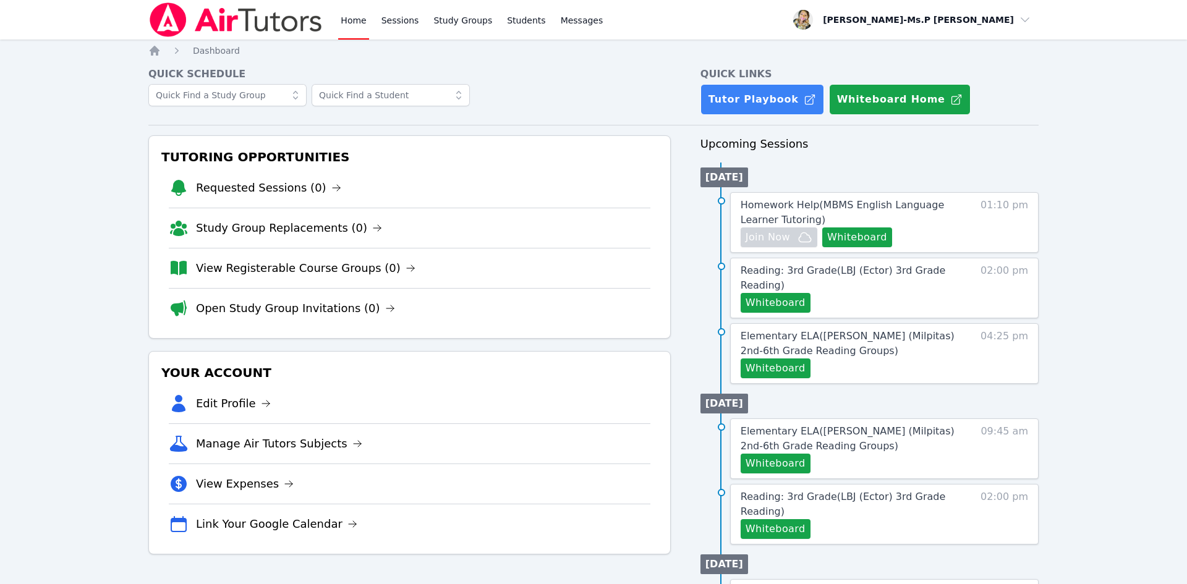
click at [357, 14] on link "Home" at bounding box center [353, 20] width 30 height 40
